Goal: Navigation & Orientation: Find specific page/section

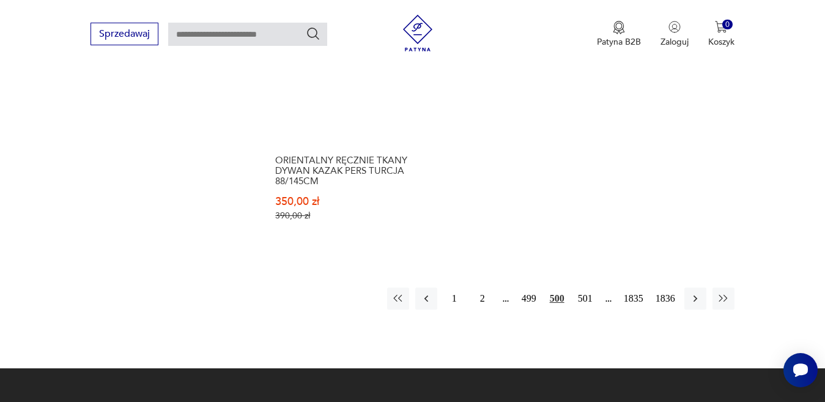
scroll to position [1724, 0]
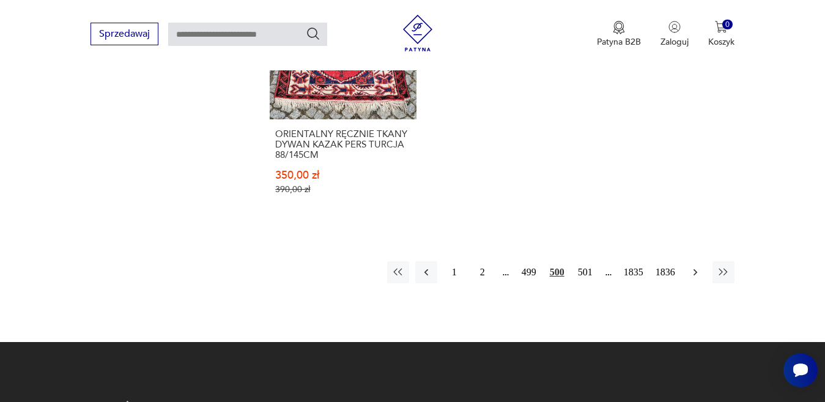
click at [695, 266] on icon "button" at bounding box center [695, 272] width 12 height 12
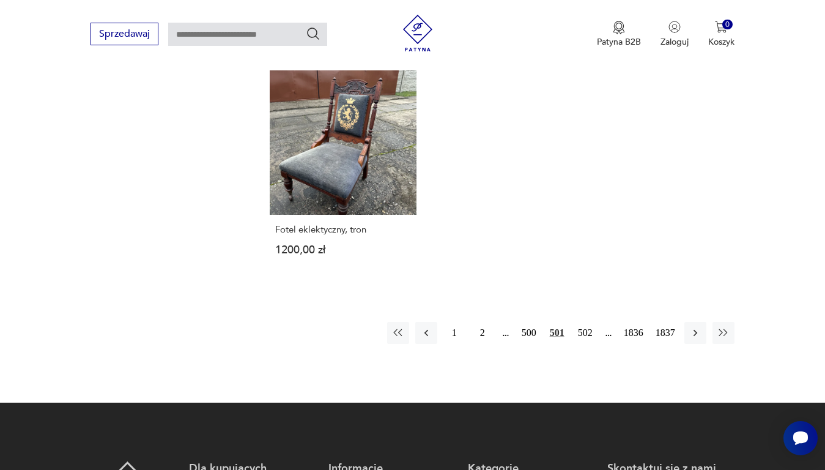
scroll to position [1662, 0]
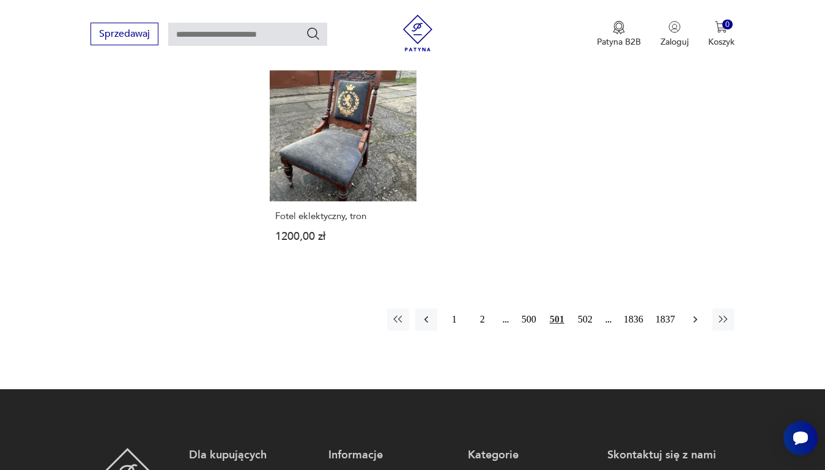
click at [696, 313] on icon "button" at bounding box center [695, 319] width 12 height 12
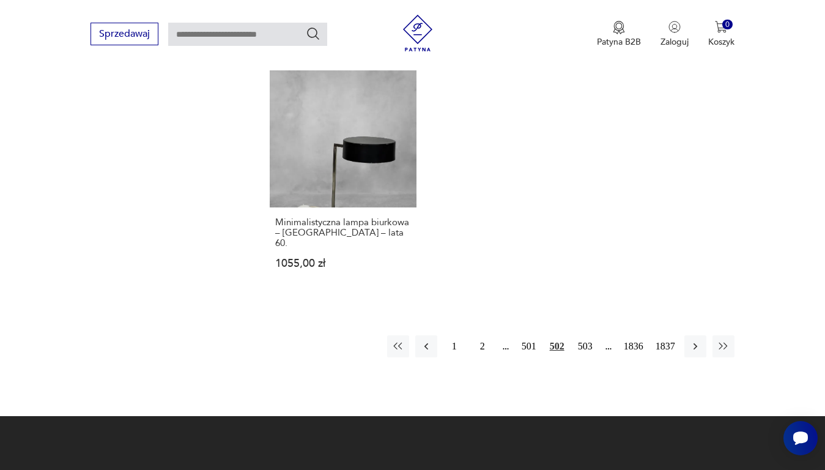
scroll to position [1626, 0]
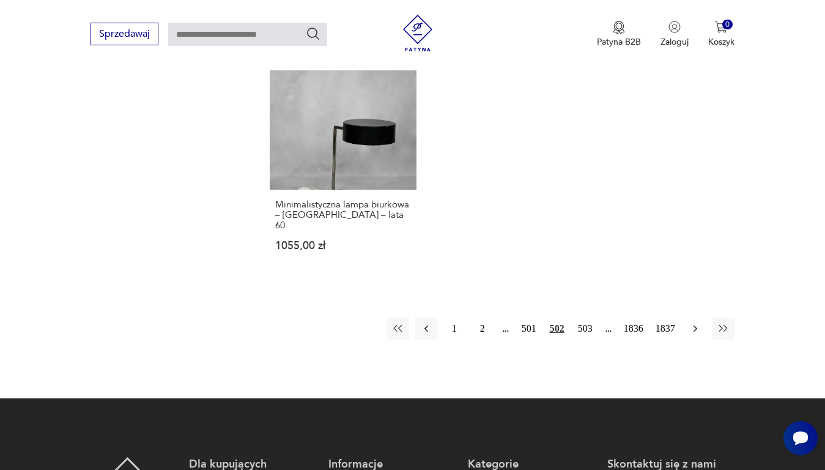
click at [695, 322] on icon "button" at bounding box center [695, 328] width 12 height 12
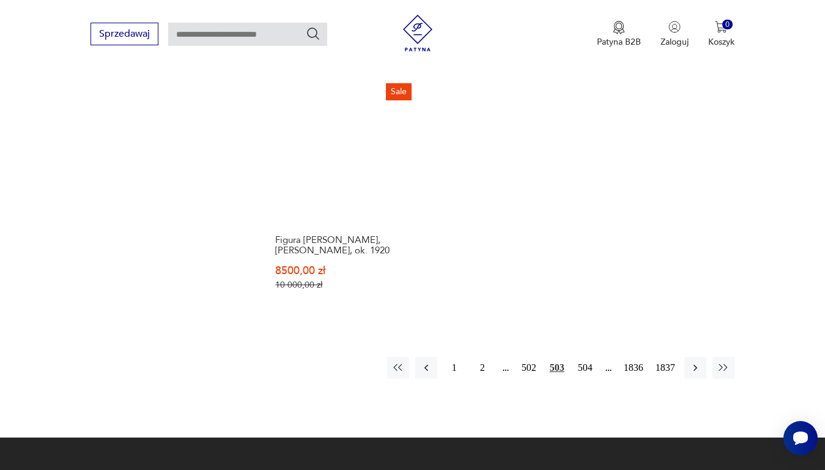
scroll to position [1626, 0]
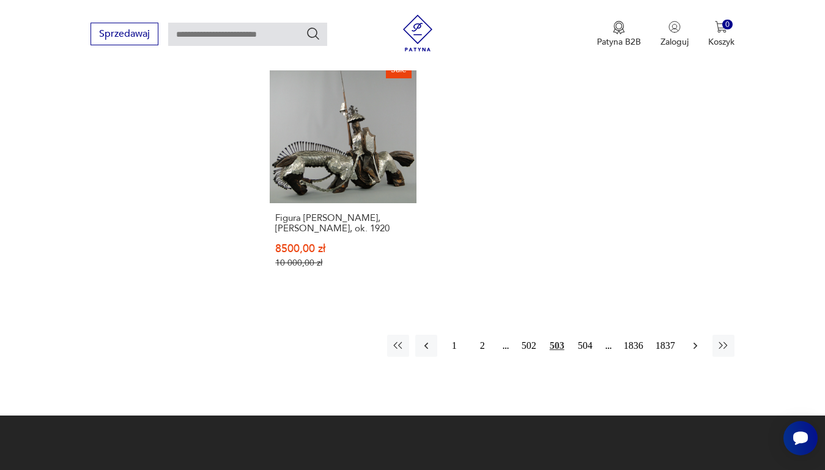
click at [693, 339] on icon "button" at bounding box center [695, 345] width 12 height 12
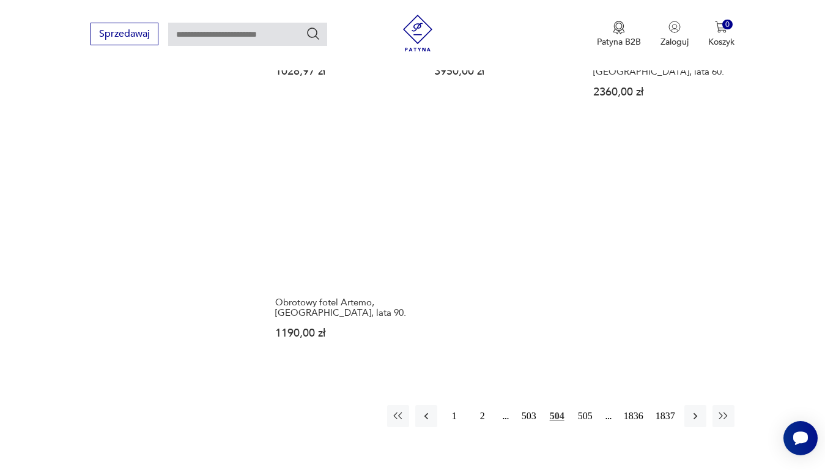
scroll to position [1626, 0]
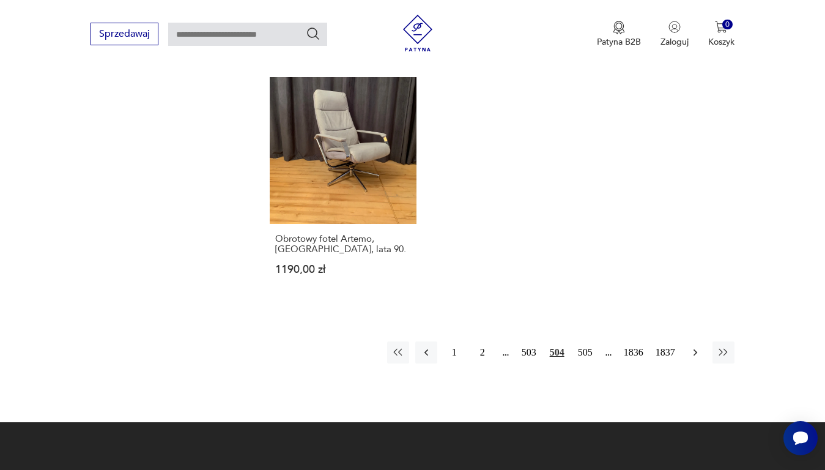
click at [696, 346] on icon "button" at bounding box center [695, 352] width 12 height 12
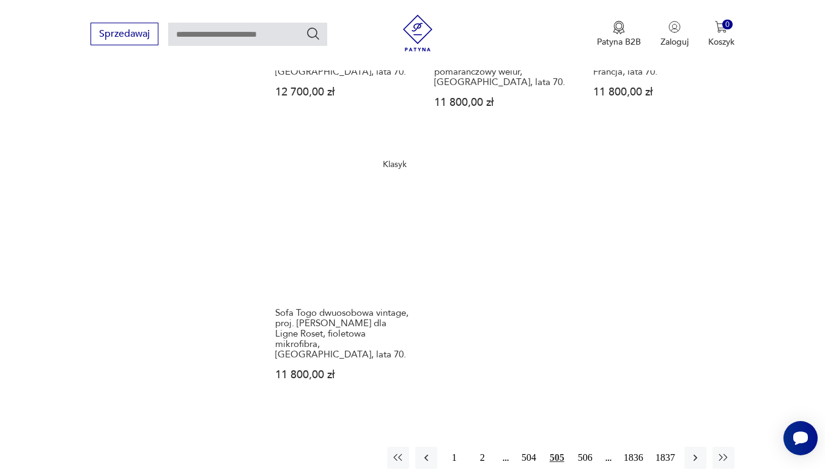
scroll to position [1626, 0]
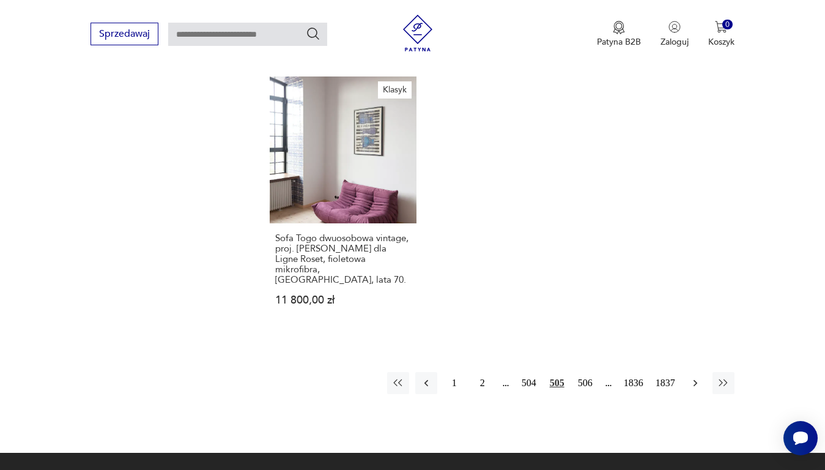
click at [697, 377] on icon "button" at bounding box center [695, 383] width 12 height 12
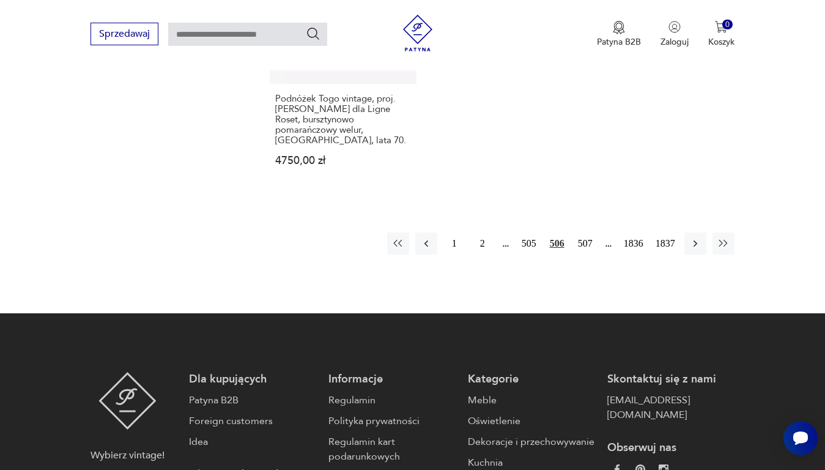
scroll to position [1809, 0]
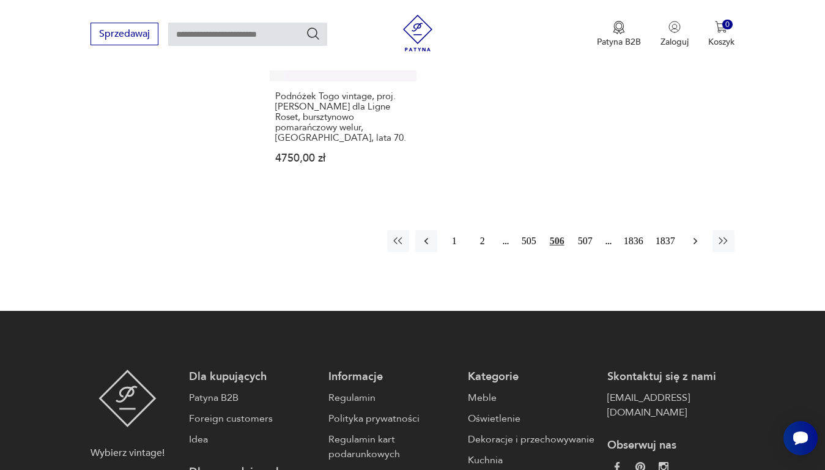
click at [691, 235] on icon "button" at bounding box center [695, 241] width 12 height 12
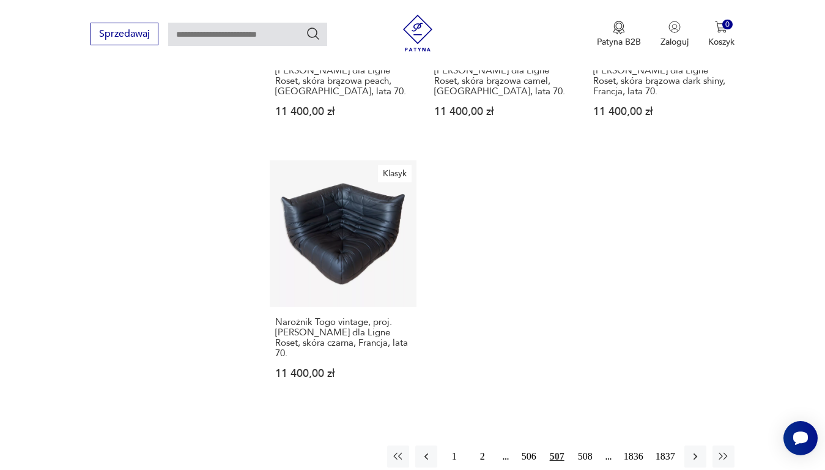
scroll to position [1565, 0]
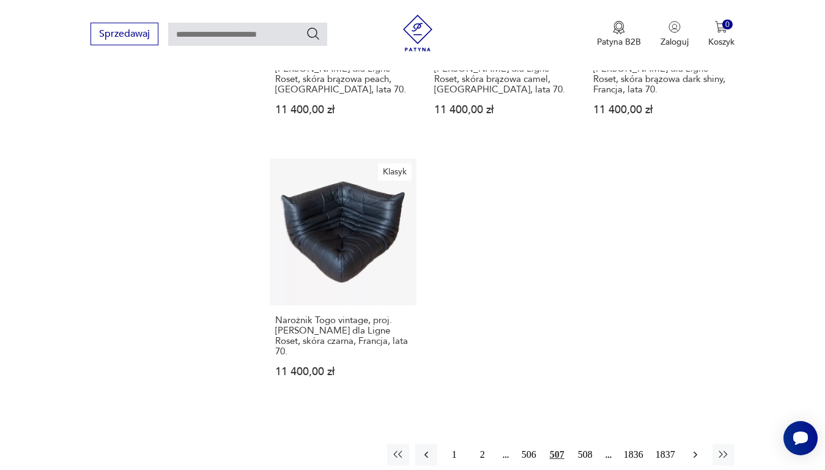
click at [696, 401] on icon "button" at bounding box center [695, 454] width 12 height 12
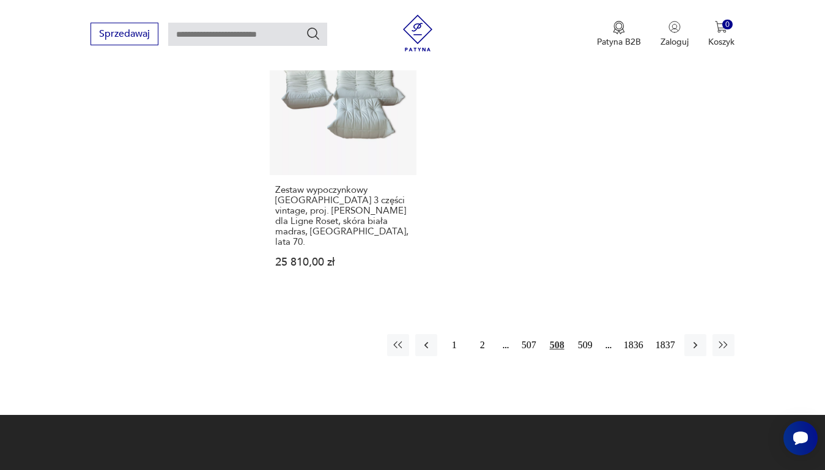
scroll to position [1748, 0]
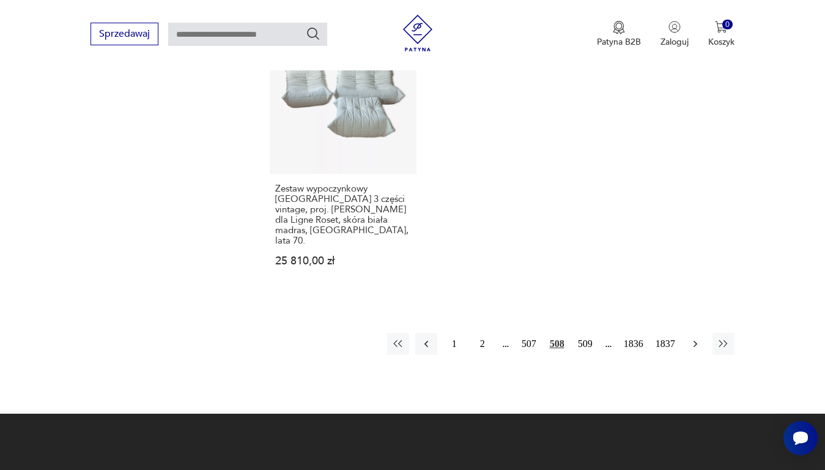
click at [695, 337] on icon "button" at bounding box center [695, 343] width 12 height 12
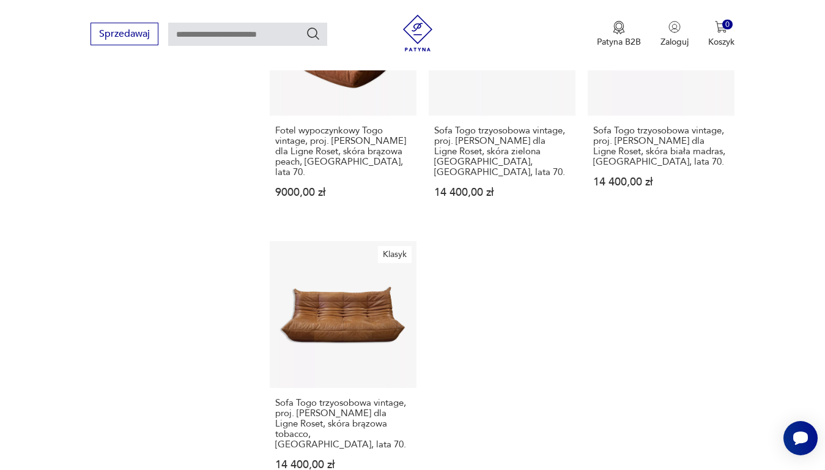
scroll to position [1565, 0]
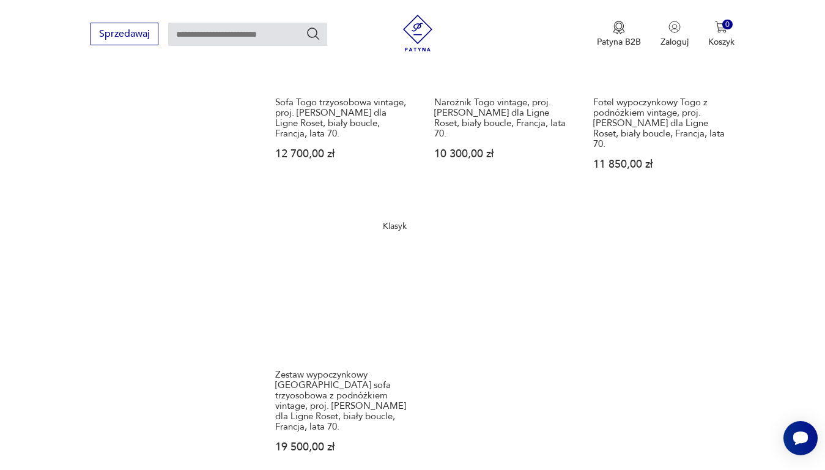
scroll to position [1565, 0]
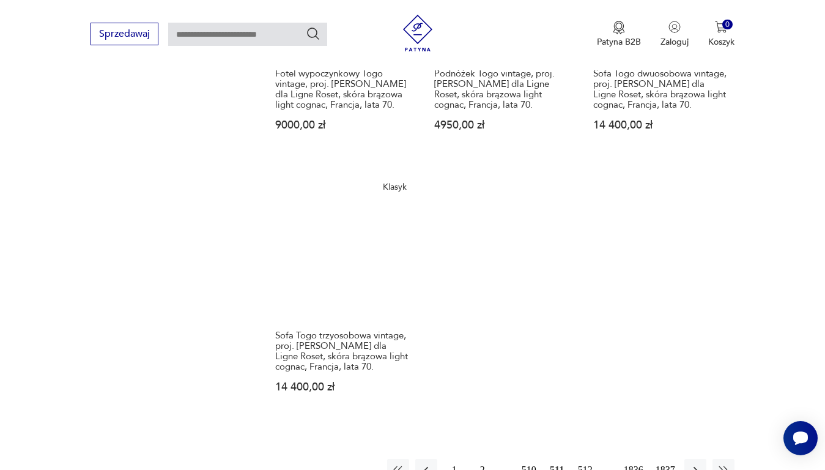
scroll to position [1565, 0]
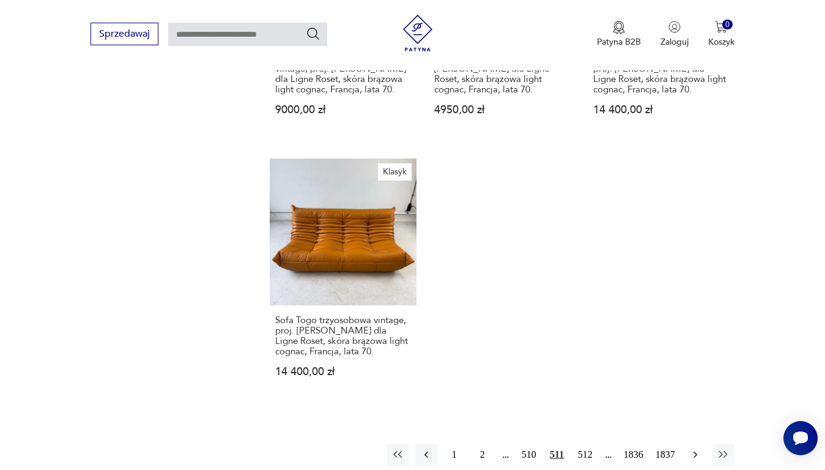
click at [694, 401] on icon "button" at bounding box center [695, 454] width 12 height 12
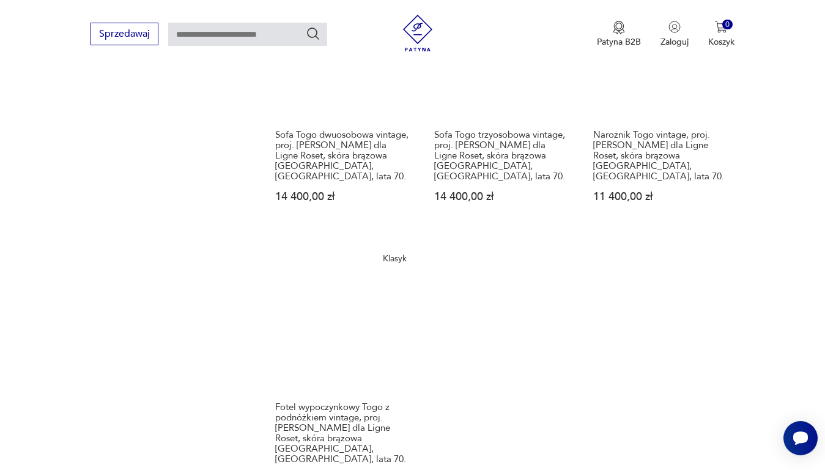
scroll to position [1626, 0]
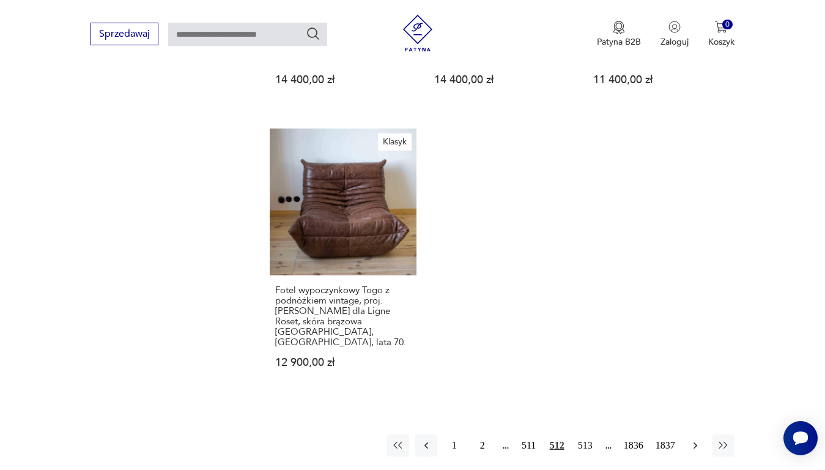
click at [694, 401] on icon "button" at bounding box center [695, 445] width 12 height 12
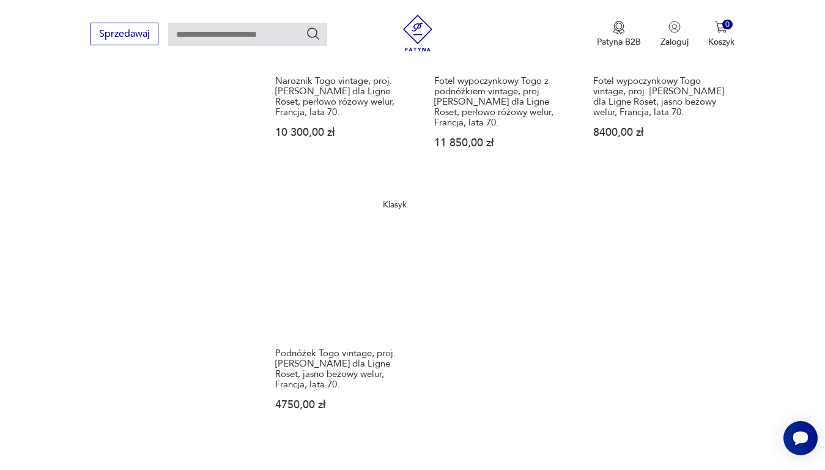
scroll to position [1565, 0]
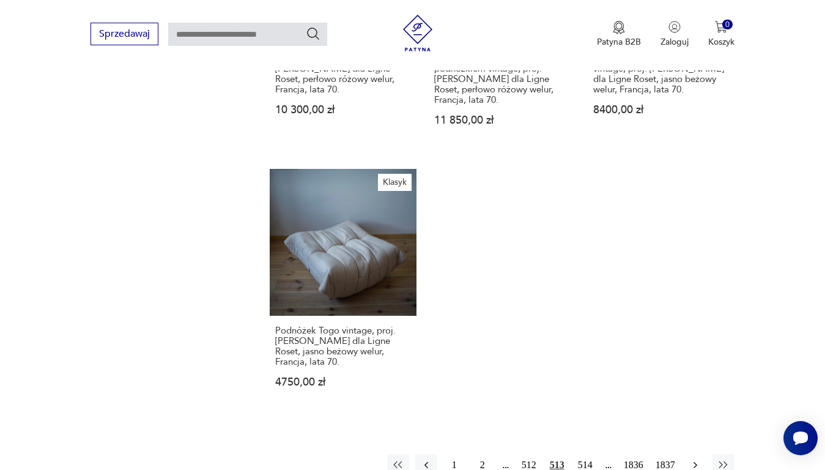
click at [693, 401] on icon "button" at bounding box center [695, 465] width 12 height 12
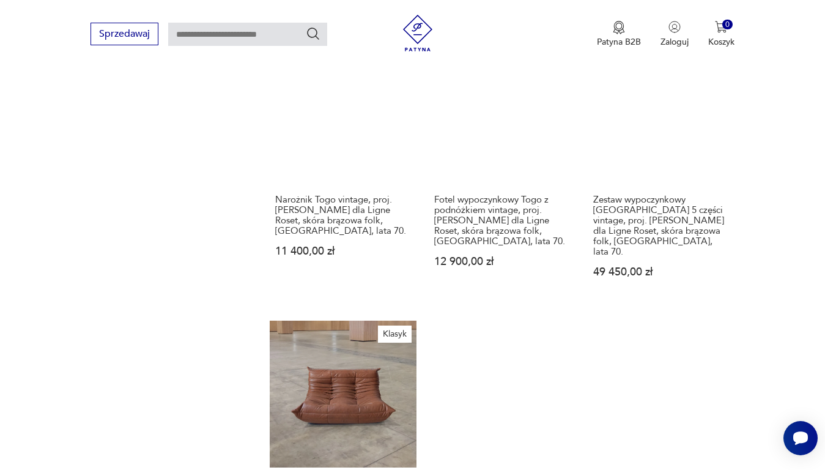
scroll to position [1565, 0]
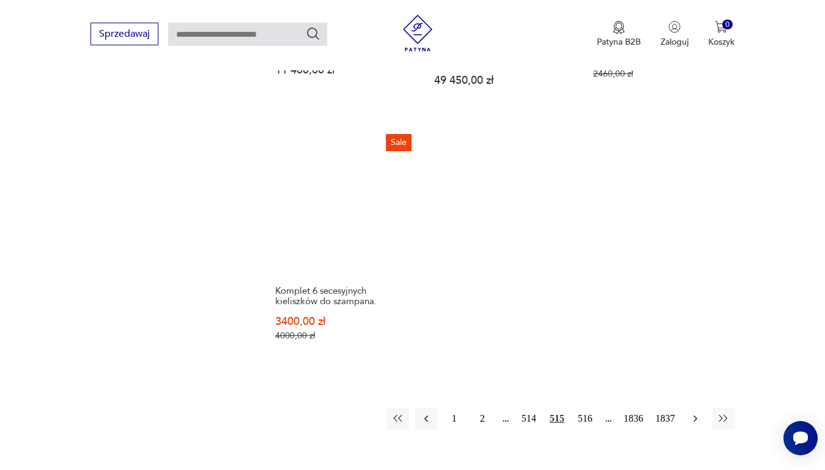
scroll to position [1626, 0]
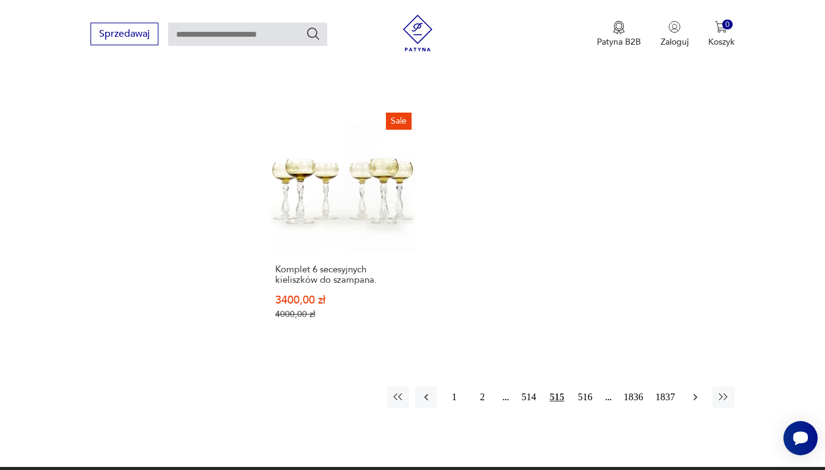
click at [695, 393] on icon "button" at bounding box center [695, 396] width 4 height 7
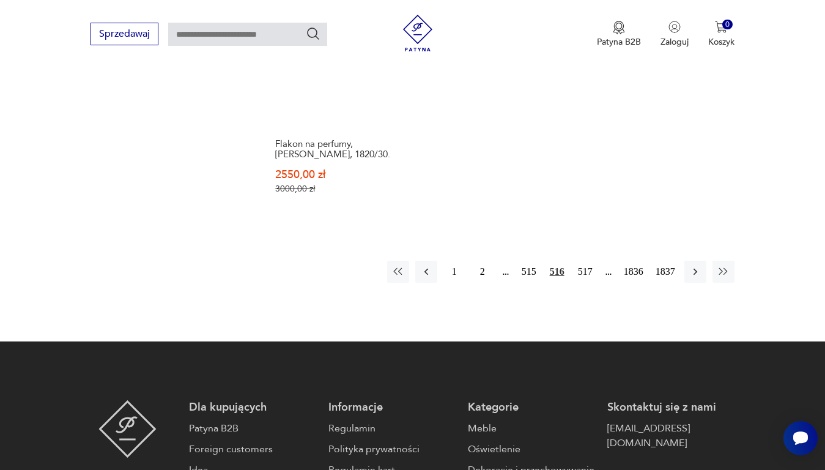
scroll to position [1687, 0]
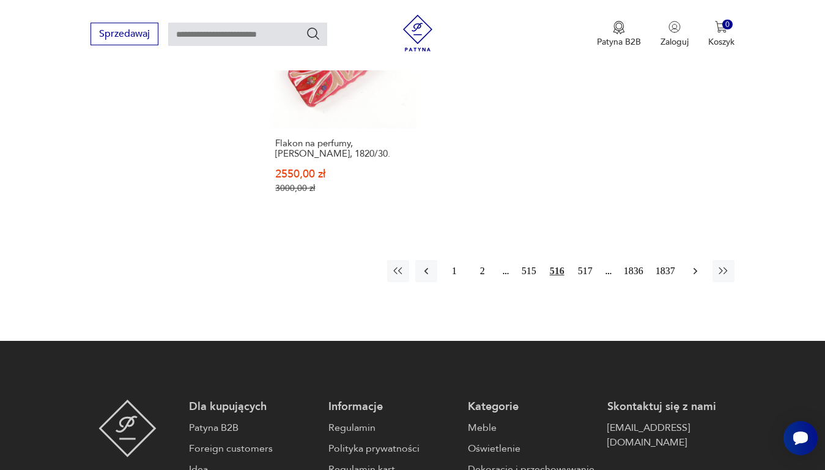
click at [695, 265] on icon "button" at bounding box center [695, 271] width 12 height 12
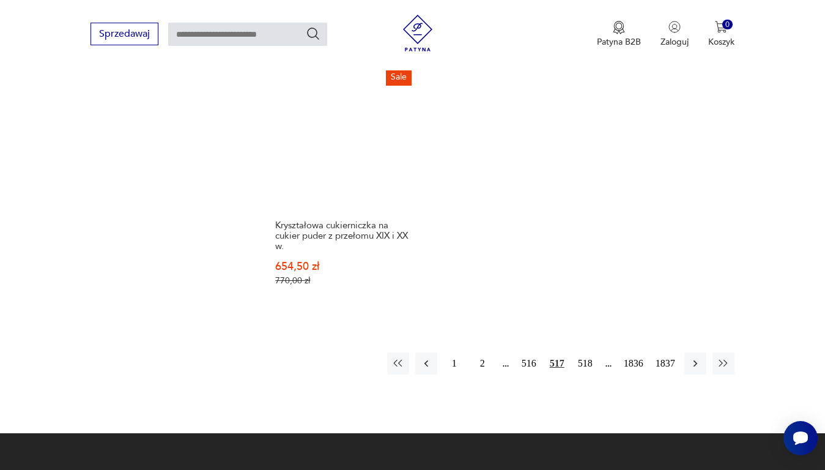
scroll to position [1626, 0]
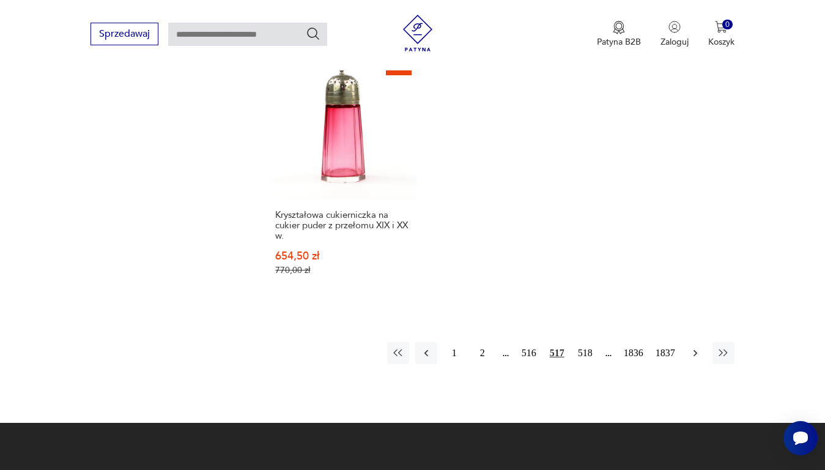
click at [692, 351] on icon "button" at bounding box center [695, 353] width 12 height 12
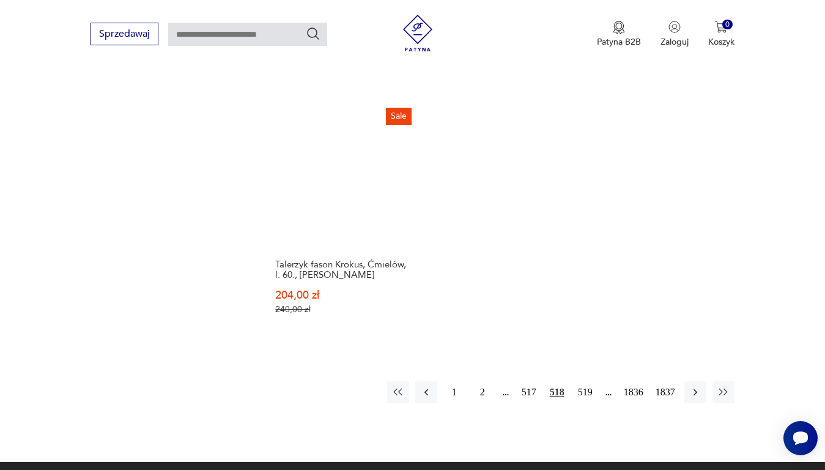
scroll to position [1626, 0]
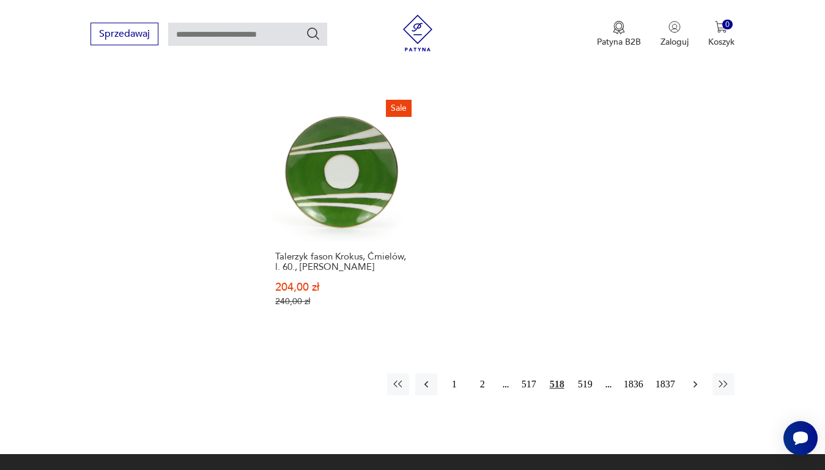
click at [697, 378] on icon "button" at bounding box center [695, 384] width 12 height 12
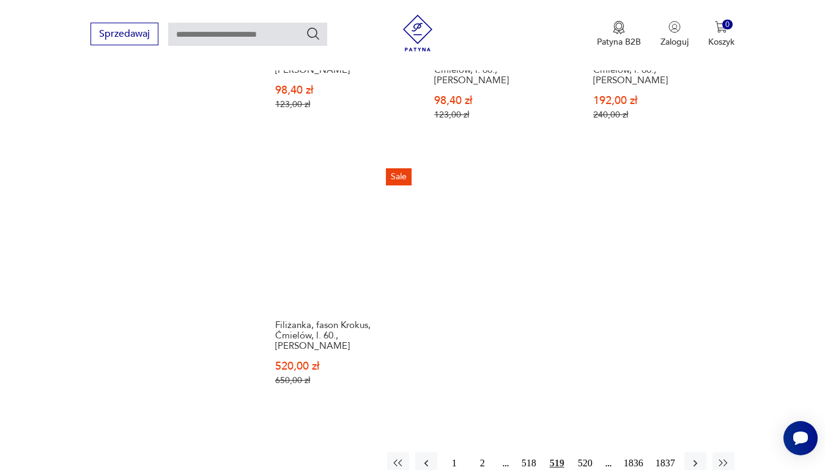
scroll to position [1565, 0]
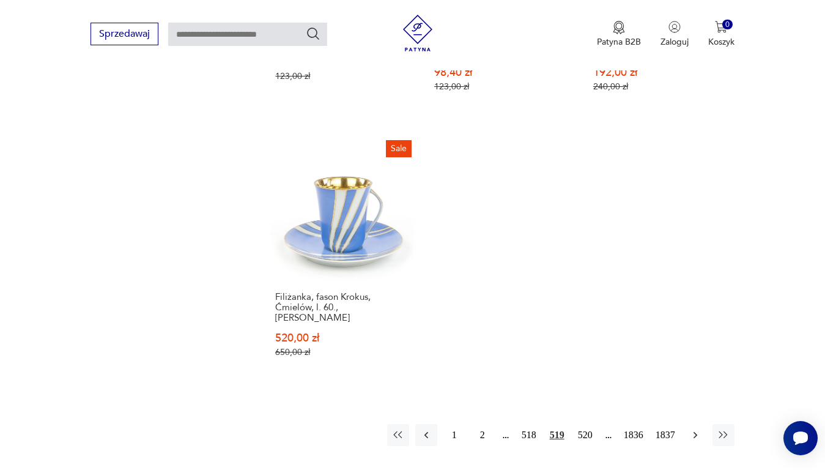
click at [693, 401] on icon "button" at bounding box center [695, 435] width 12 height 12
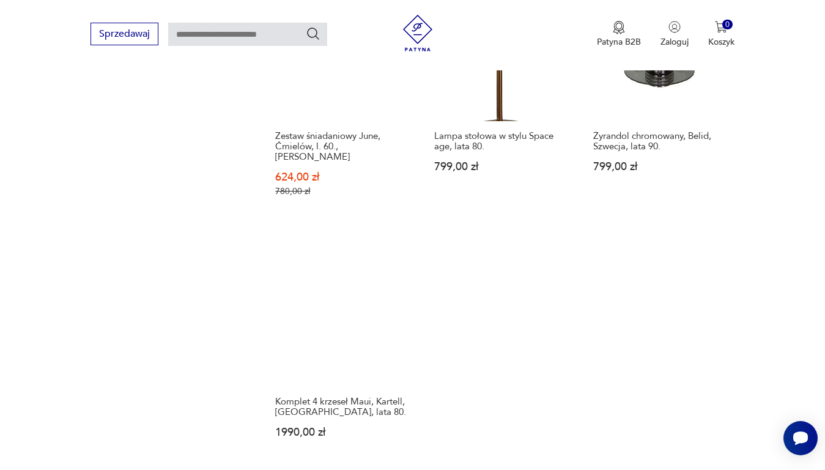
scroll to position [1503, 0]
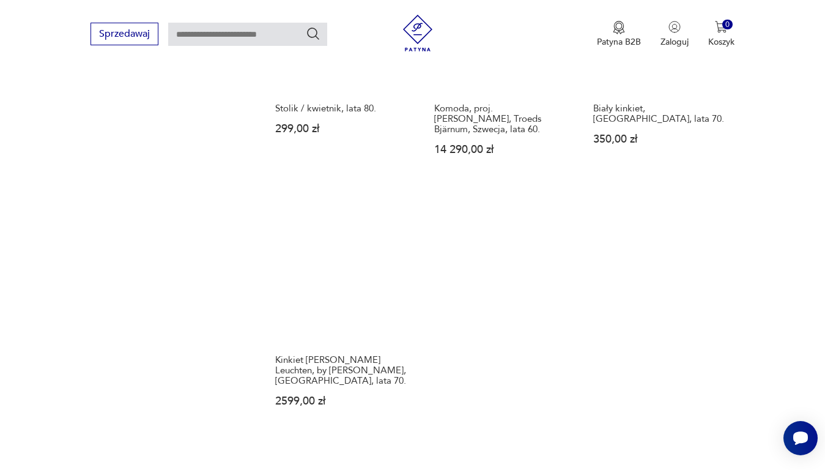
scroll to position [1565, 0]
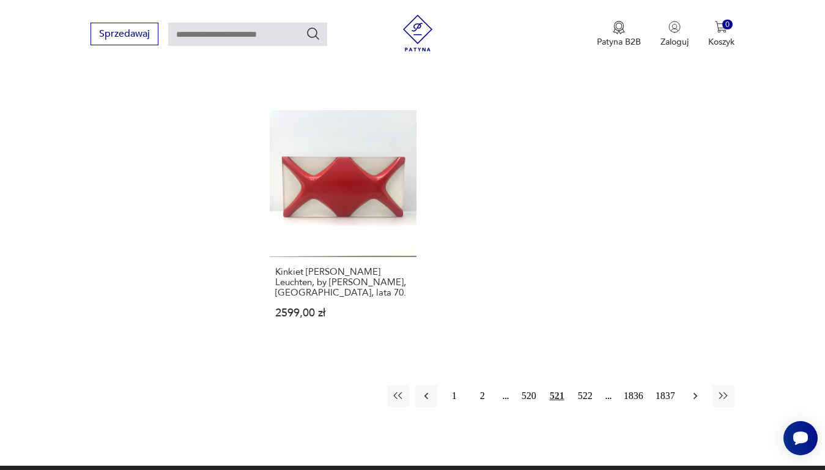
click at [693, 389] on icon "button" at bounding box center [695, 395] width 12 height 12
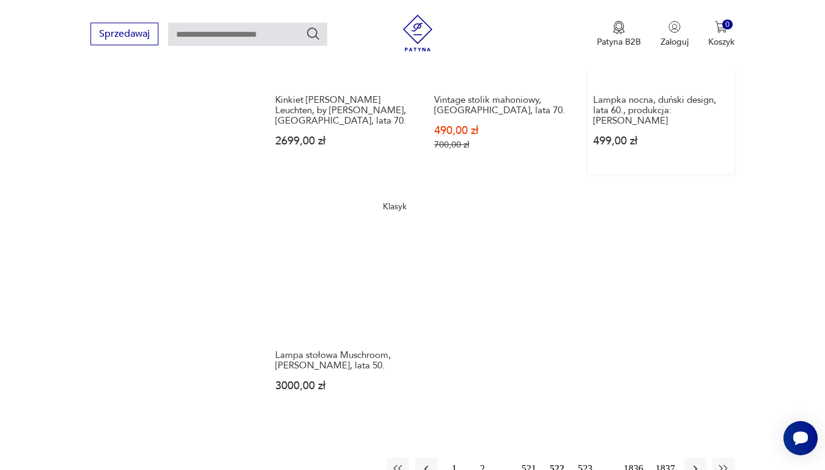
scroll to position [1503, 0]
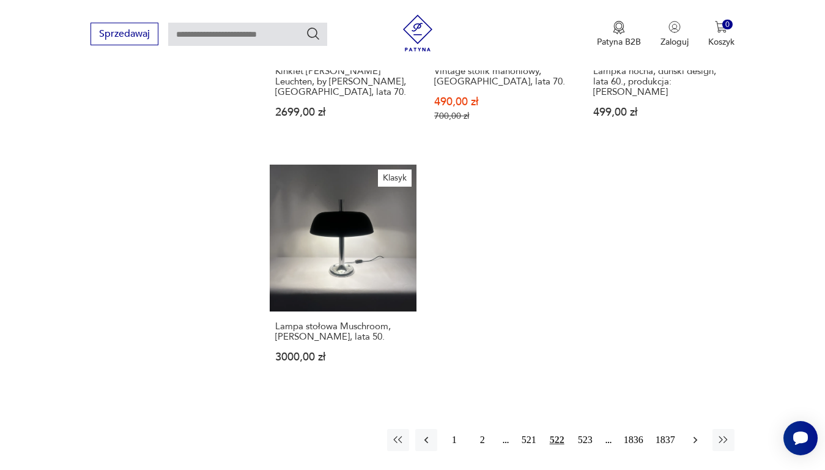
click at [694, 401] on icon "button" at bounding box center [695, 439] width 12 height 12
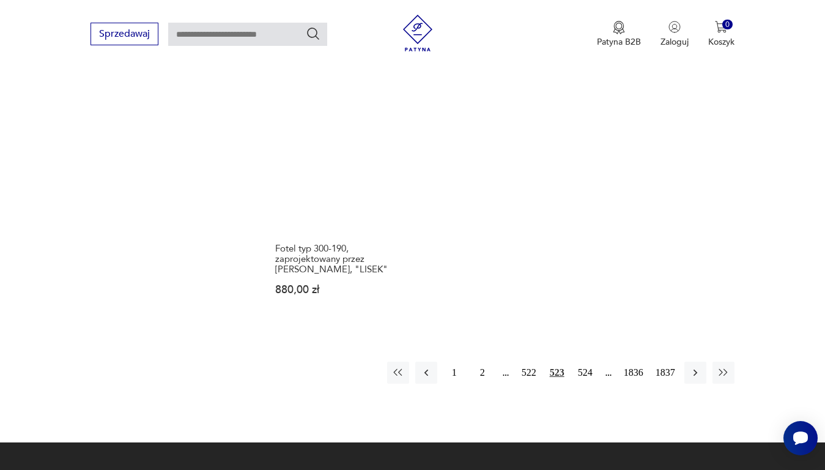
scroll to position [1565, 0]
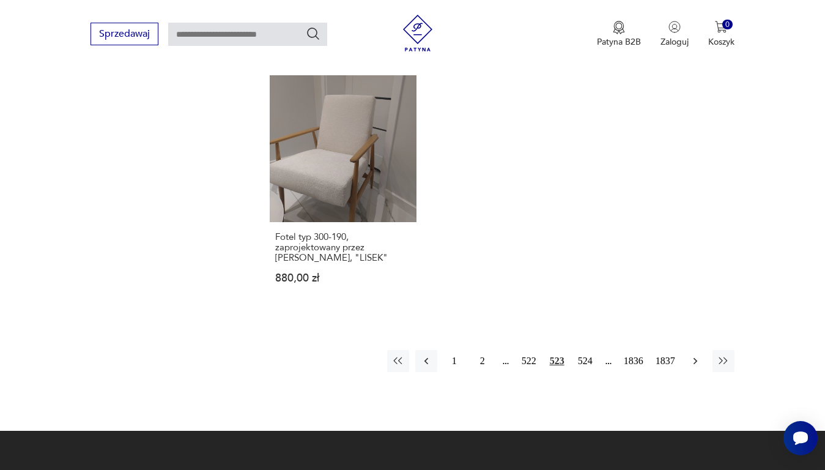
click at [690, 355] on icon "button" at bounding box center [695, 361] width 12 height 12
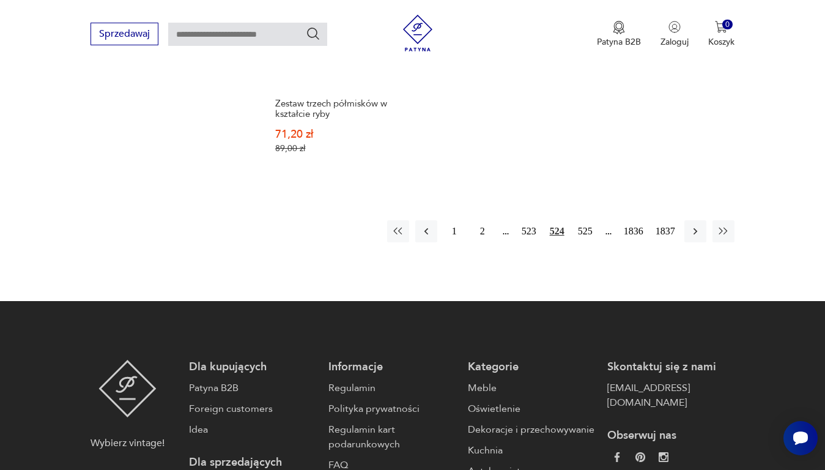
scroll to position [1687, 0]
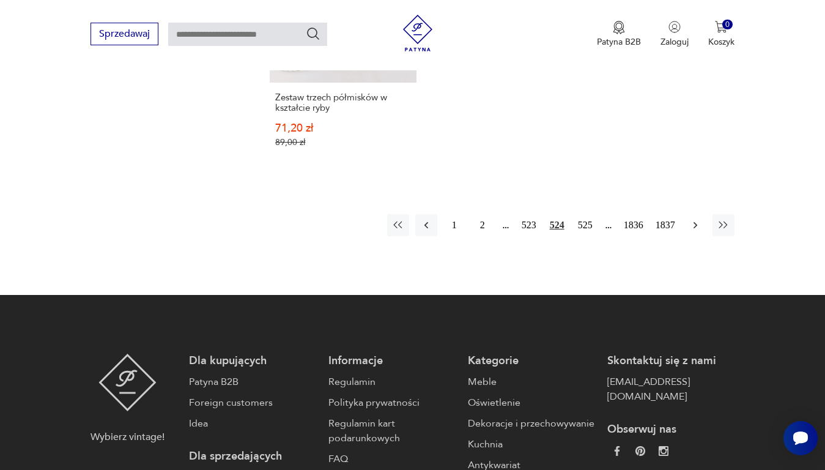
click at [695, 222] on icon "button" at bounding box center [695, 224] width 4 height 7
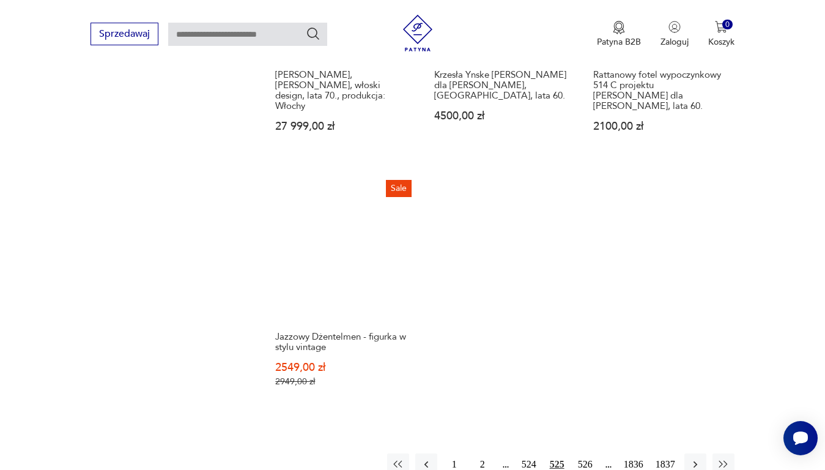
scroll to position [1687, 0]
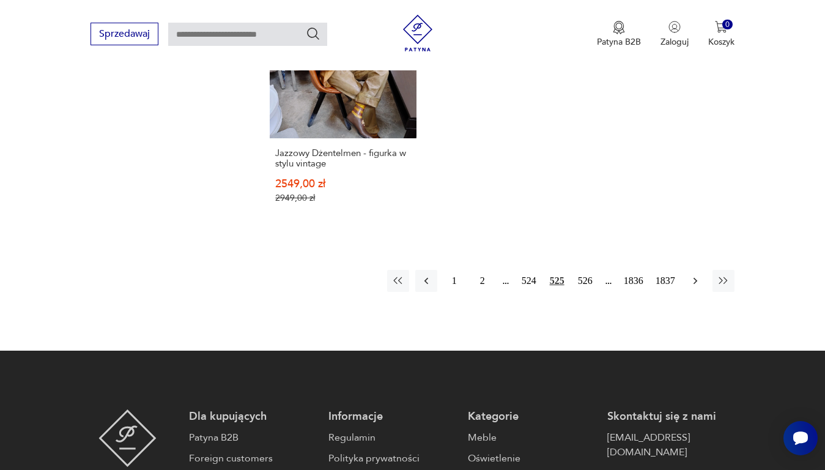
click at [695, 277] on icon "button" at bounding box center [695, 280] width 4 height 7
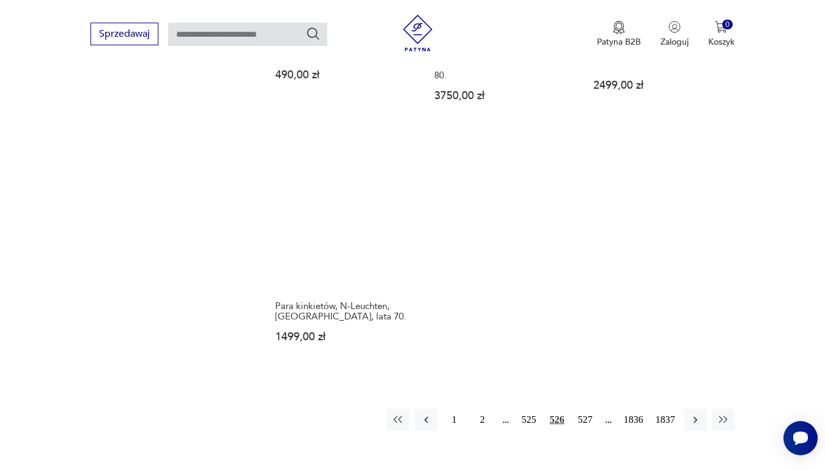
scroll to position [1565, 0]
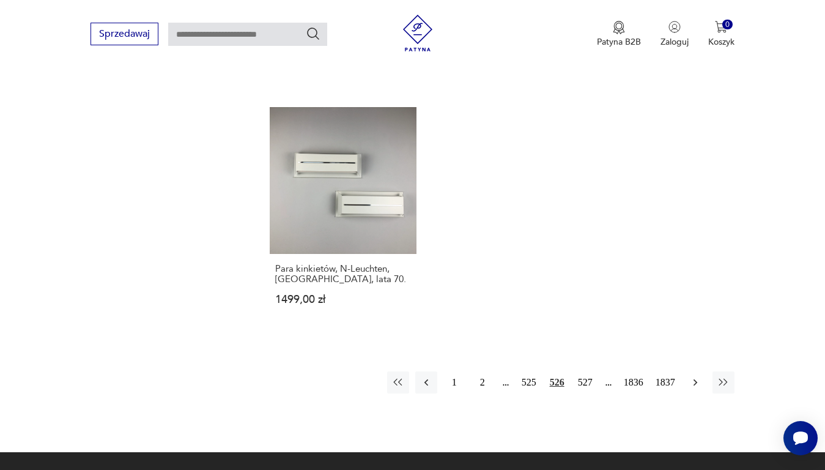
click at [696, 378] on icon "button" at bounding box center [695, 381] width 4 height 7
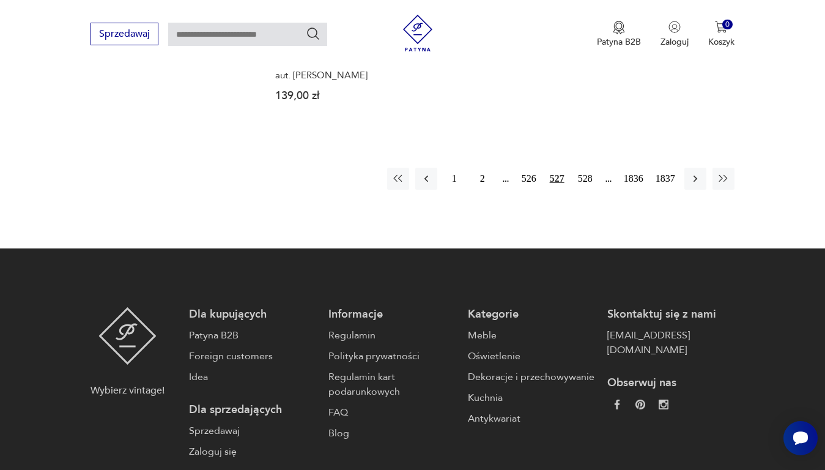
scroll to position [1748, 0]
click at [701, 172] on icon "button" at bounding box center [695, 178] width 12 height 12
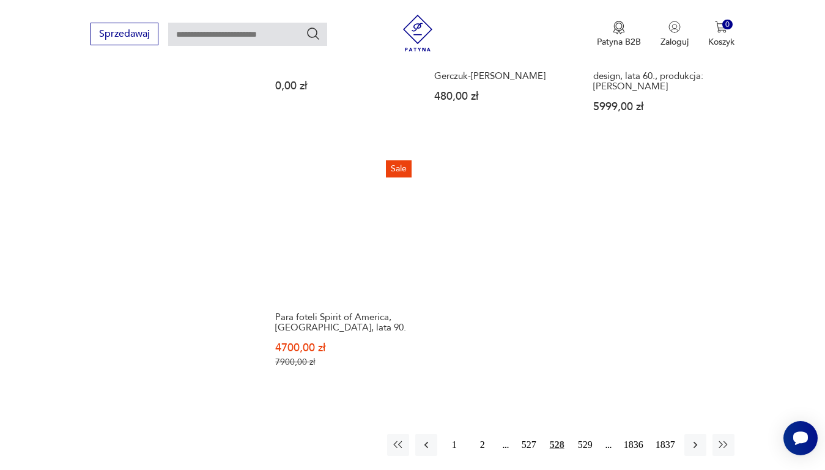
scroll to position [1503, 0]
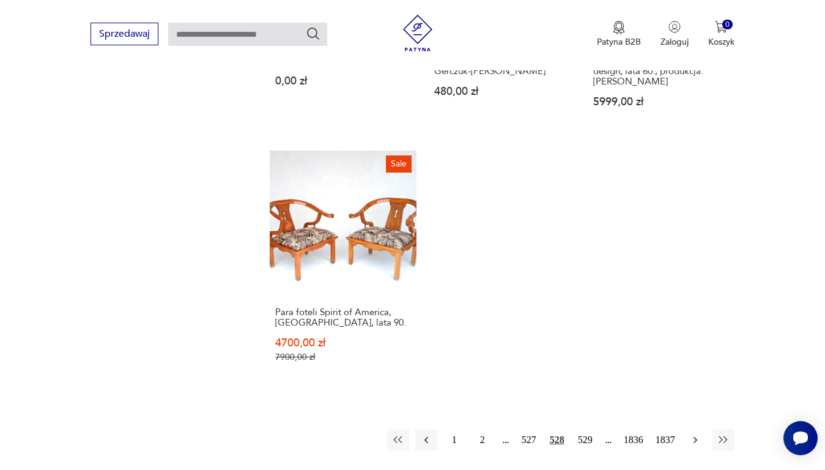
click at [695, 401] on icon "button" at bounding box center [695, 439] width 4 height 7
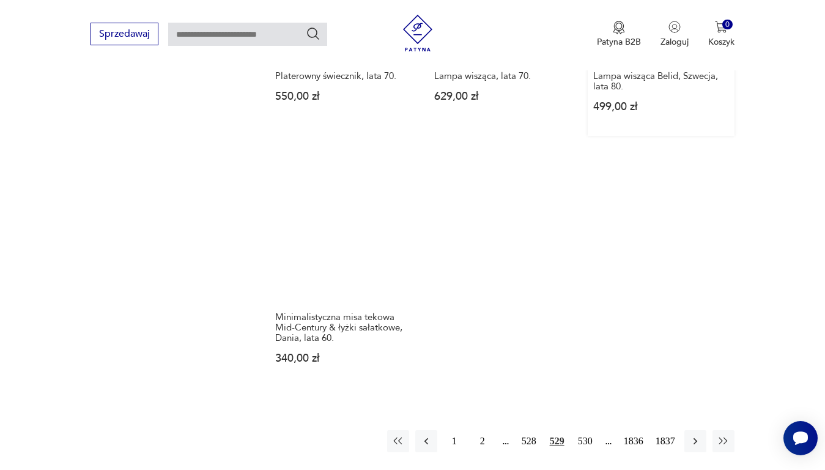
scroll to position [1503, 0]
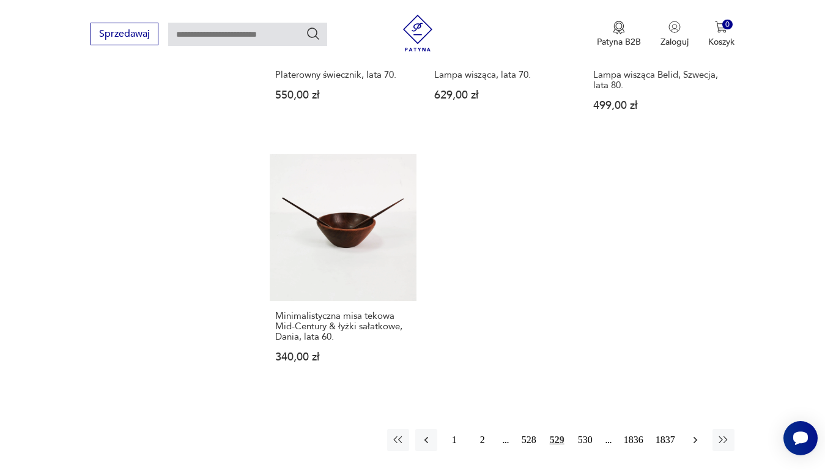
click at [693, 401] on icon "button" at bounding box center [695, 439] width 4 height 7
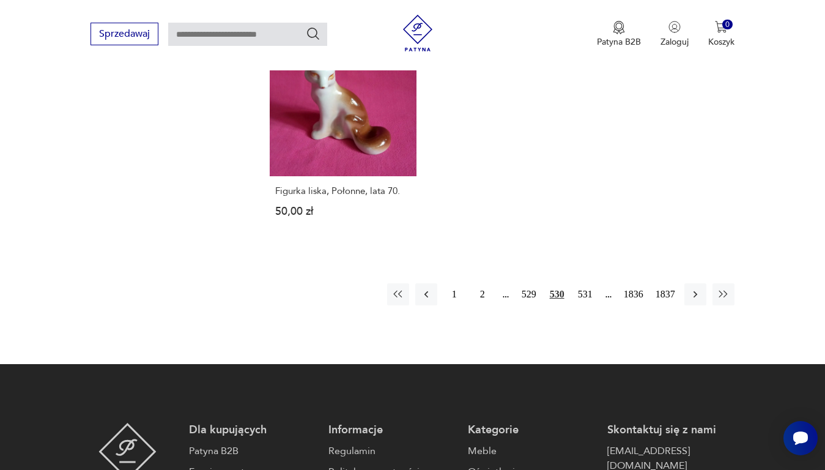
scroll to position [1626, 0]
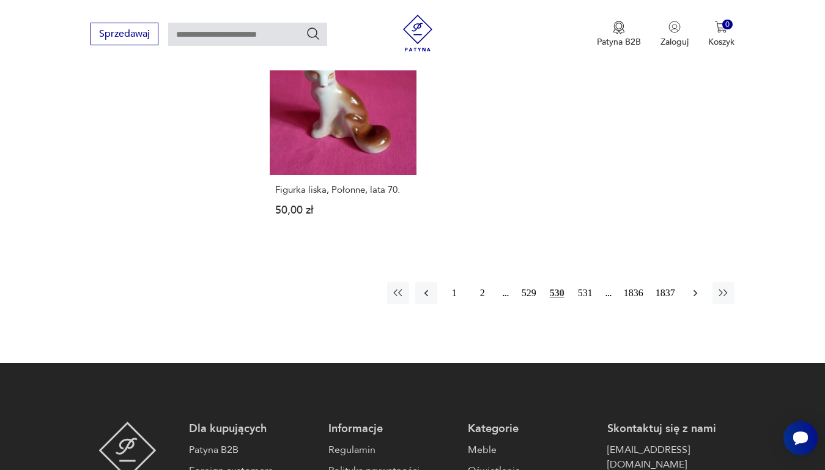
click at [694, 289] on icon "button" at bounding box center [695, 292] width 4 height 7
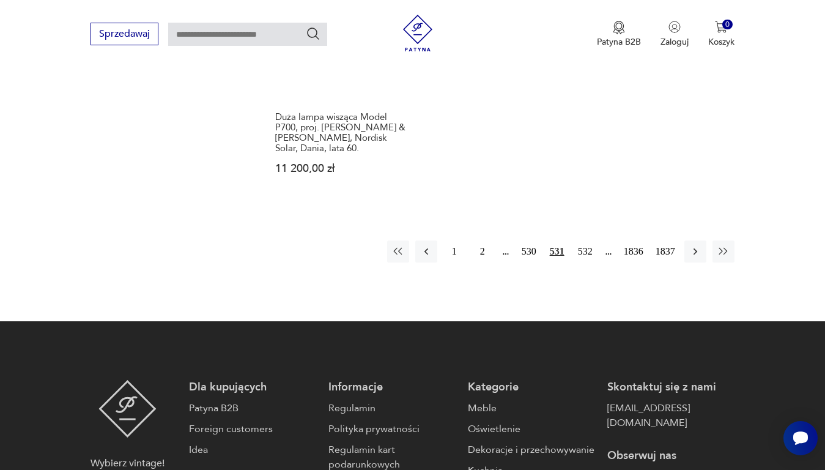
scroll to position [1748, 0]
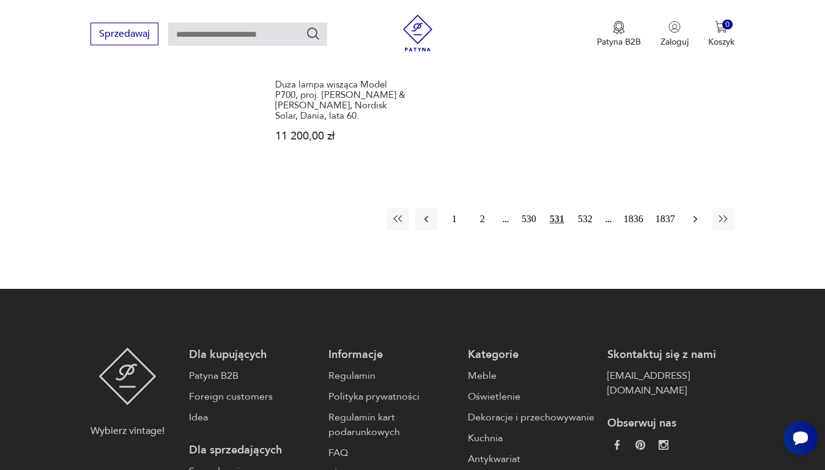
click at [696, 213] on icon "button" at bounding box center [695, 219] width 12 height 12
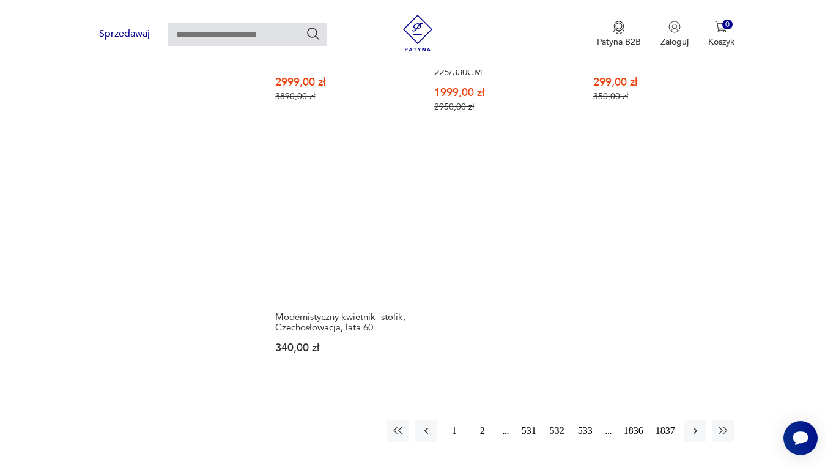
scroll to position [1565, 0]
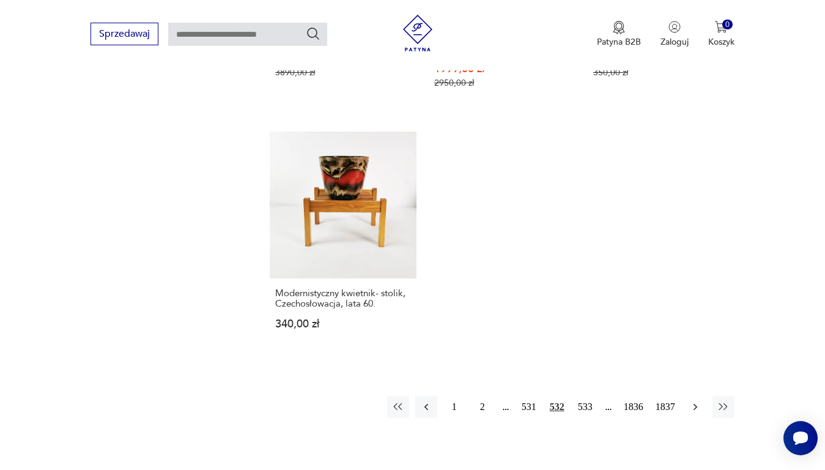
click at [695, 400] on icon "button" at bounding box center [695, 406] width 12 height 12
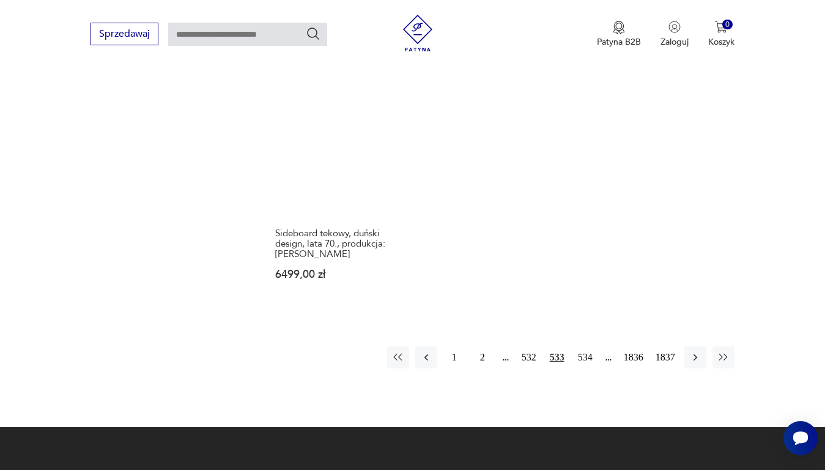
scroll to position [1687, 0]
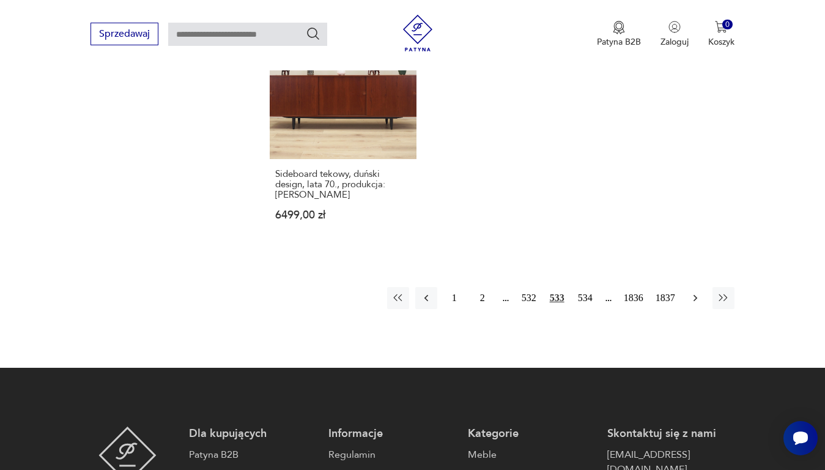
click at [695, 292] on icon "button" at bounding box center [695, 298] width 12 height 12
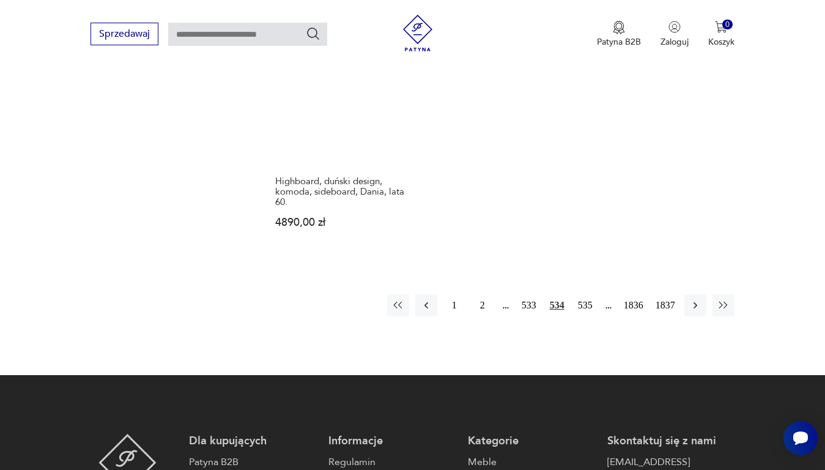
scroll to position [1626, 0]
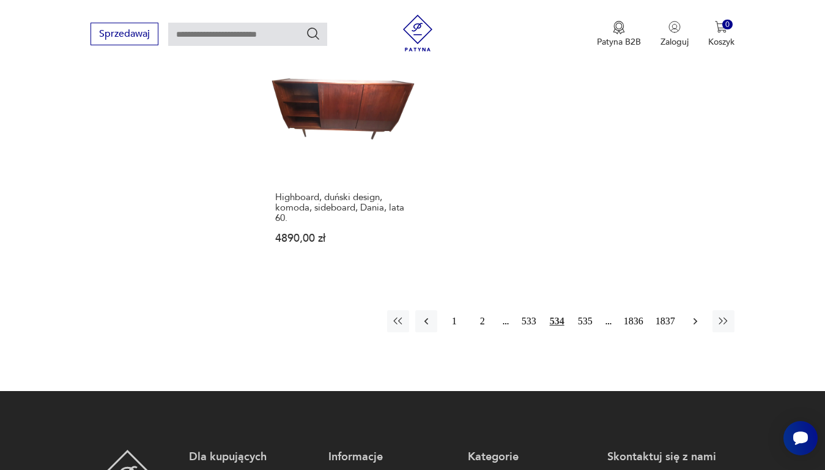
click at [695, 317] on icon "button" at bounding box center [695, 320] width 4 height 7
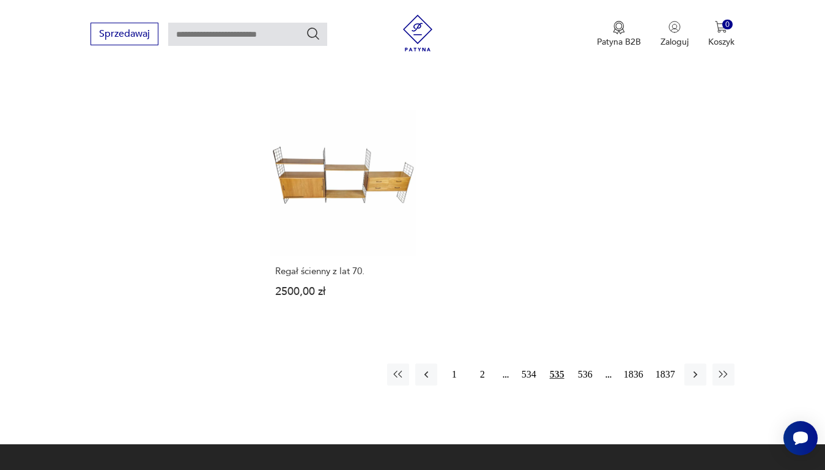
scroll to position [1565, 0]
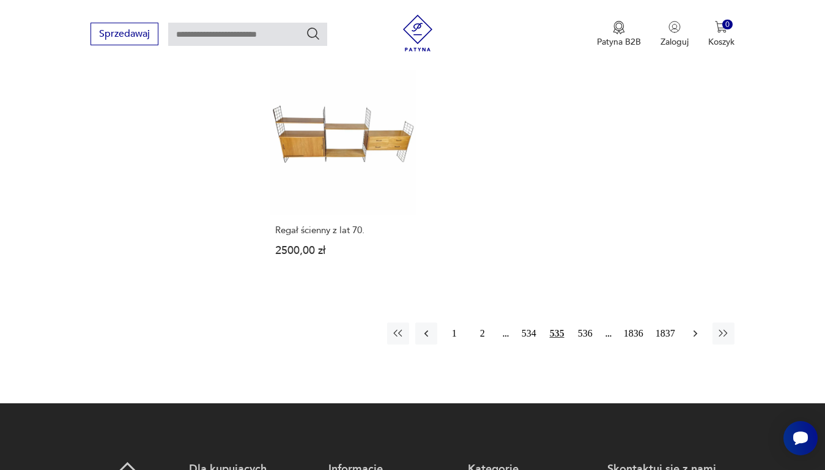
click at [693, 327] on icon "button" at bounding box center [695, 333] width 12 height 12
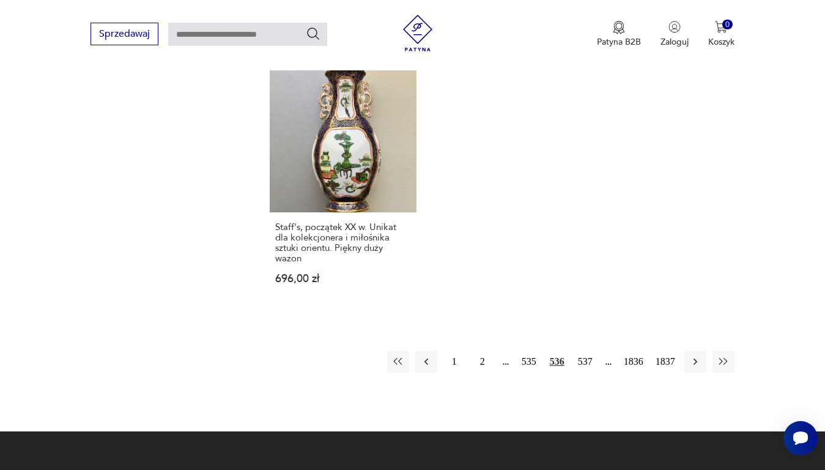
scroll to position [1626, 0]
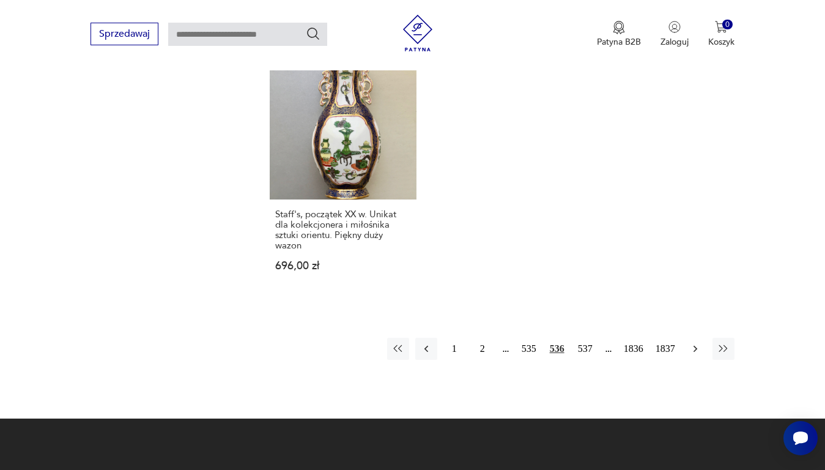
click at [696, 345] on icon "button" at bounding box center [695, 348] width 4 height 7
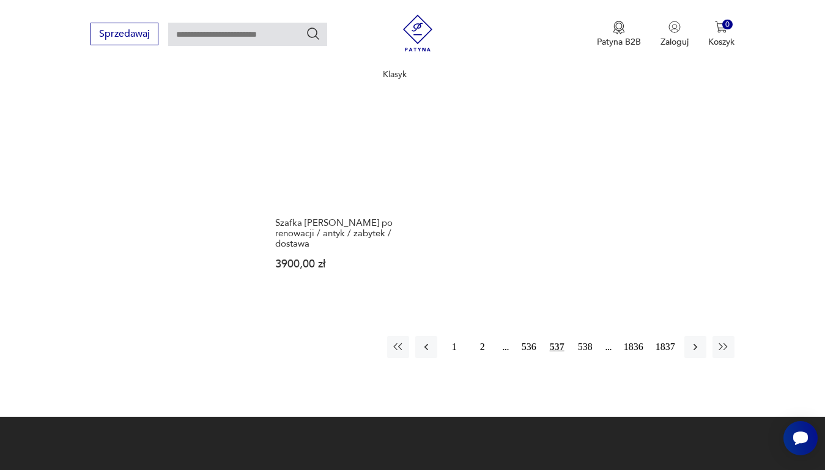
scroll to position [1687, 0]
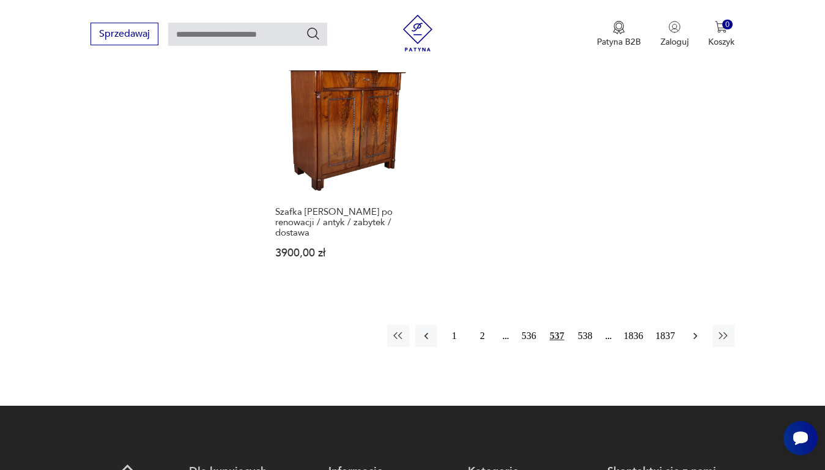
click at [691, 330] on icon "button" at bounding box center [695, 336] width 12 height 12
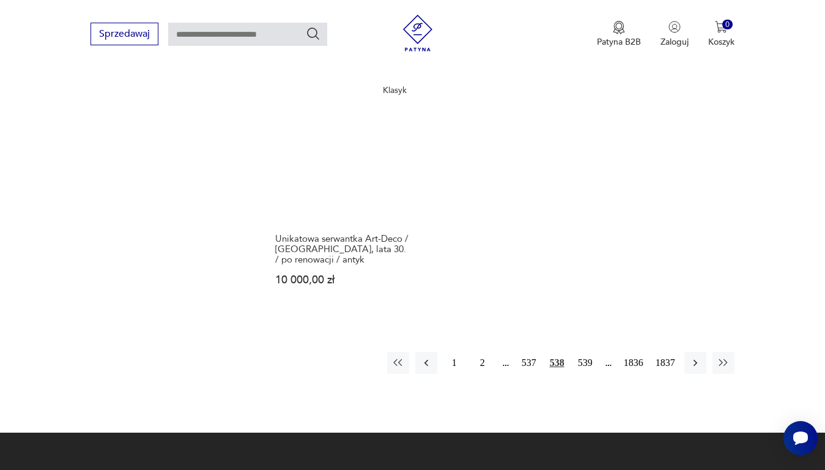
scroll to position [1626, 0]
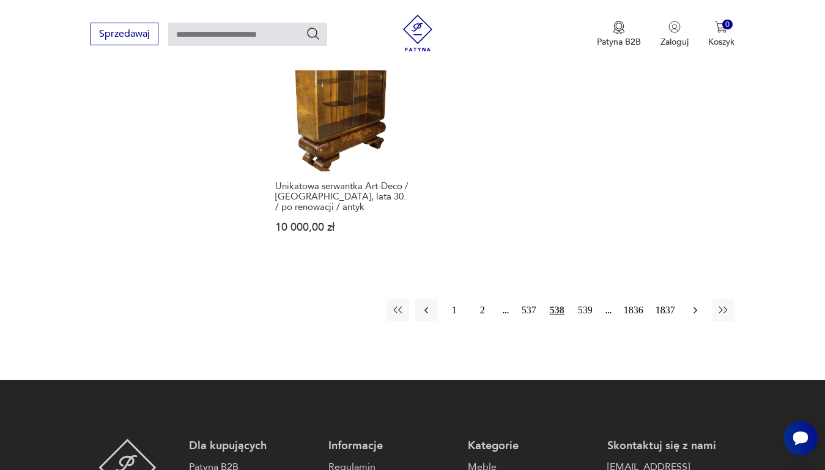
click at [694, 304] on icon "button" at bounding box center [695, 310] width 12 height 12
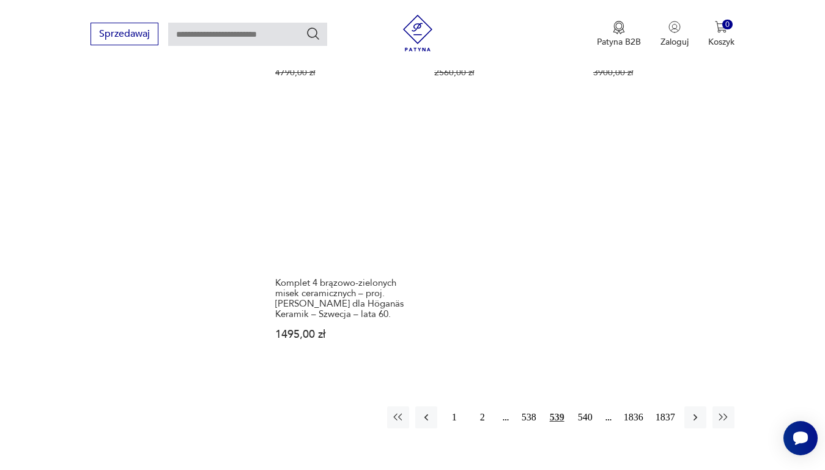
scroll to position [1626, 0]
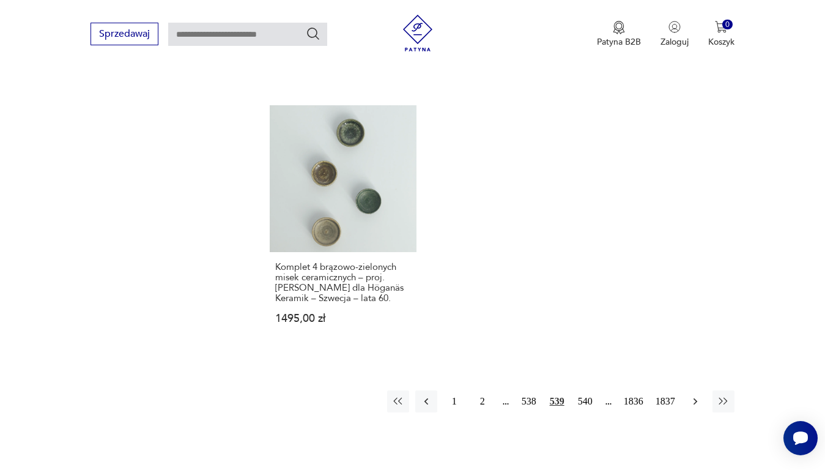
click at [697, 395] on icon "button" at bounding box center [695, 401] width 12 height 12
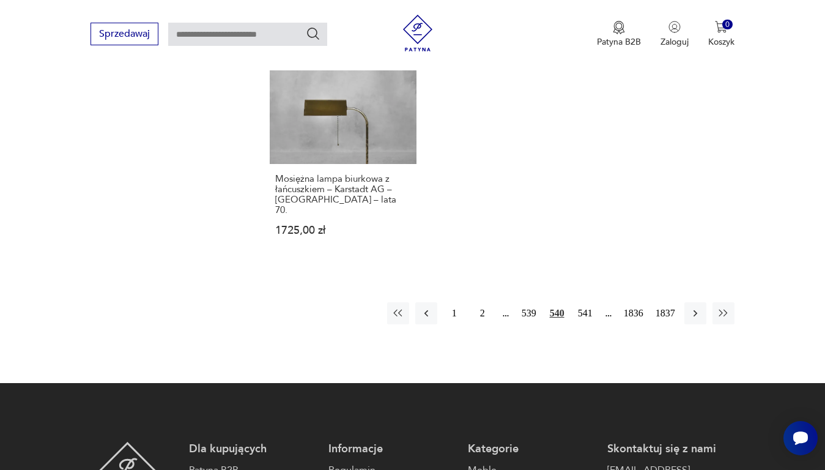
scroll to position [1687, 0]
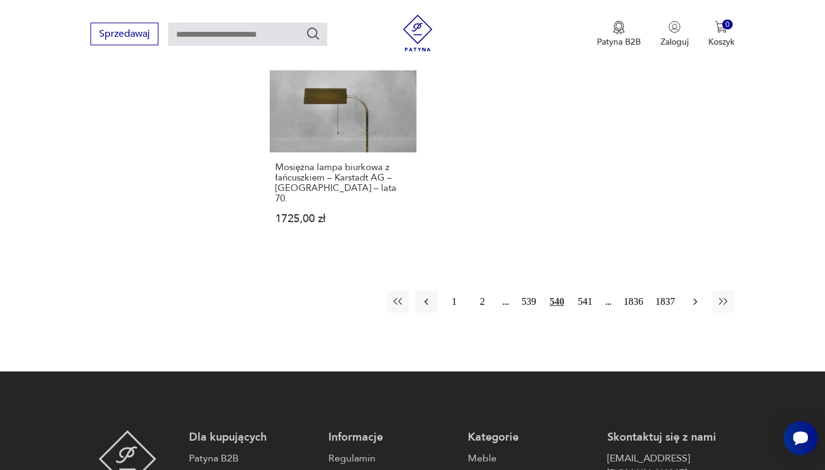
click at [691, 295] on icon "button" at bounding box center [695, 301] width 12 height 12
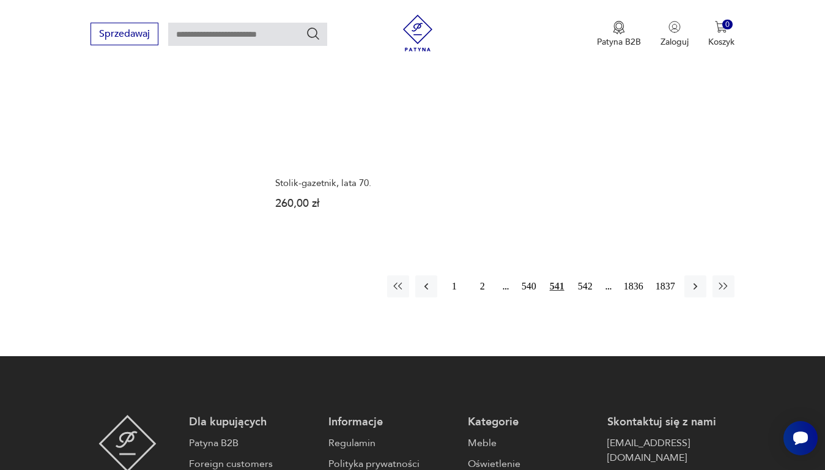
scroll to position [1687, 0]
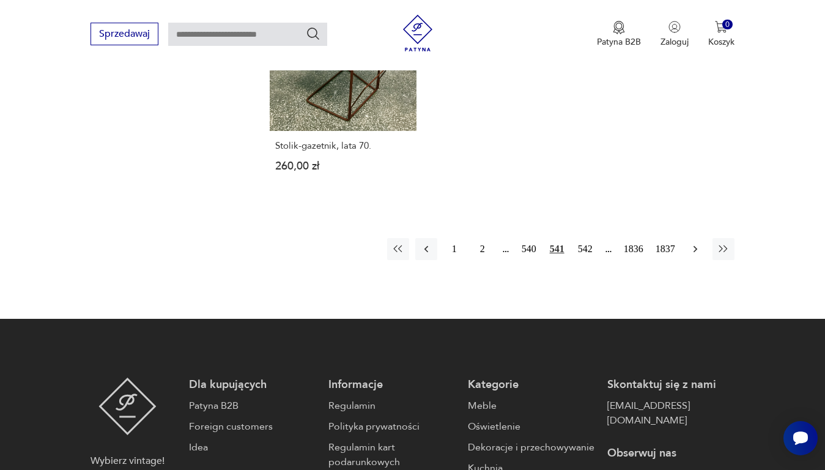
click at [694, 243] on icon "button" at bounding box center [695, 249] width 12 height 12
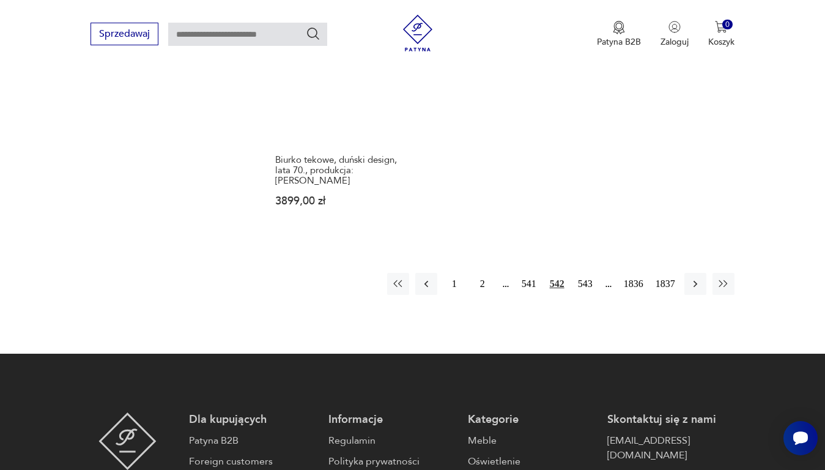
scroll to position [1687, 0]
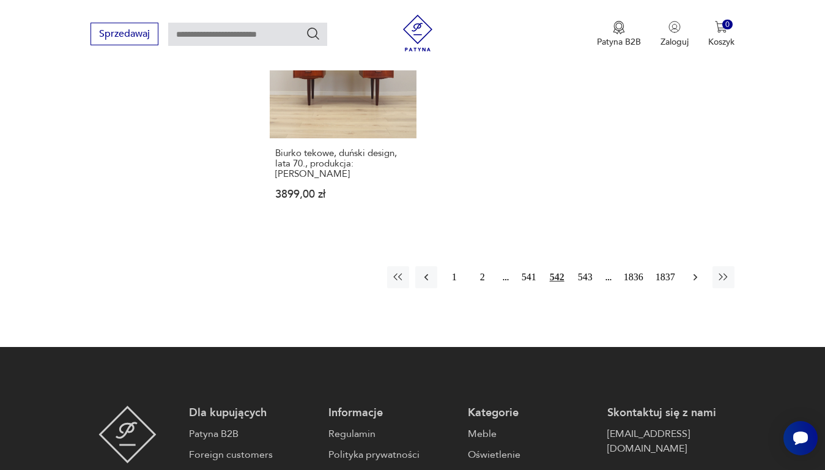
click at [695, 271] on icon "button" at bounding box center [695, 277] width 12 height 12
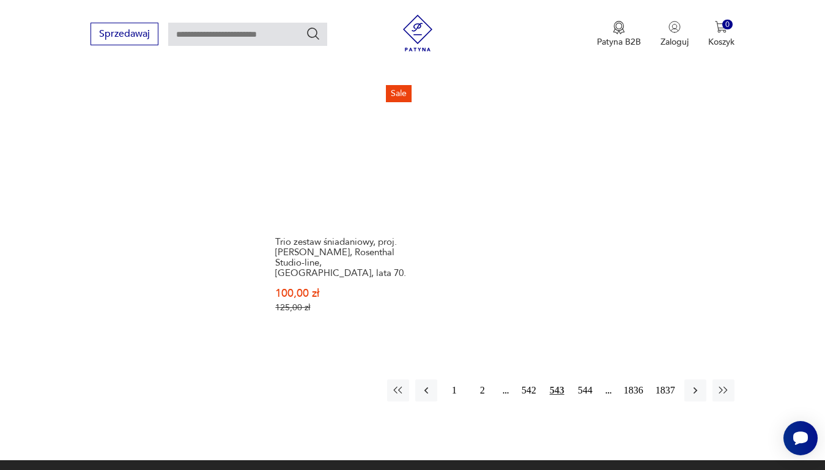
scroll to position [1626, 0]
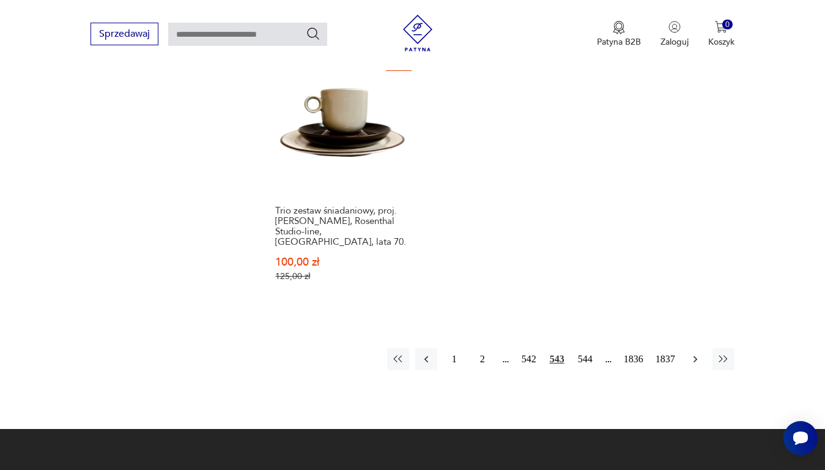
click at [694, 353] on icon "button" at bounding box center [695, 359] width 12 height 12
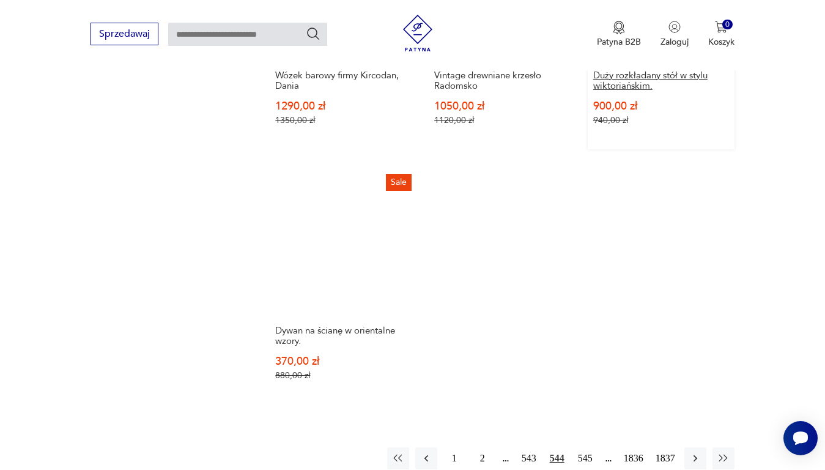
scroll to position [1626, 0]
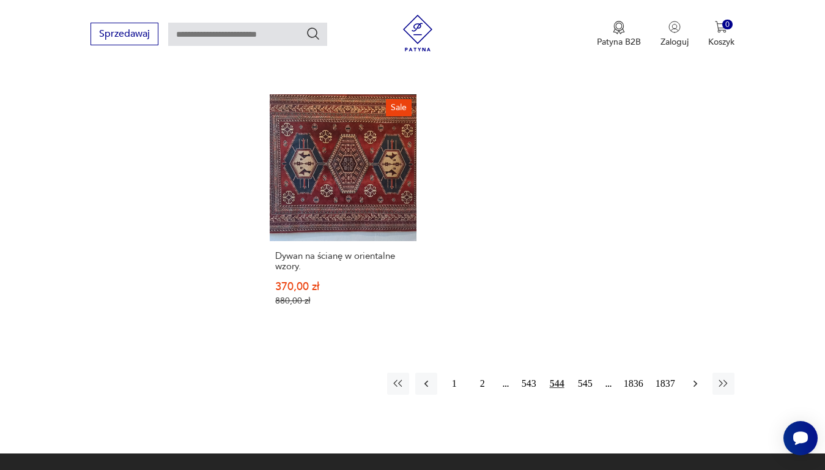
click at [693, 377] on icon "button" at bounding box center [695, 383] width 12 height 12
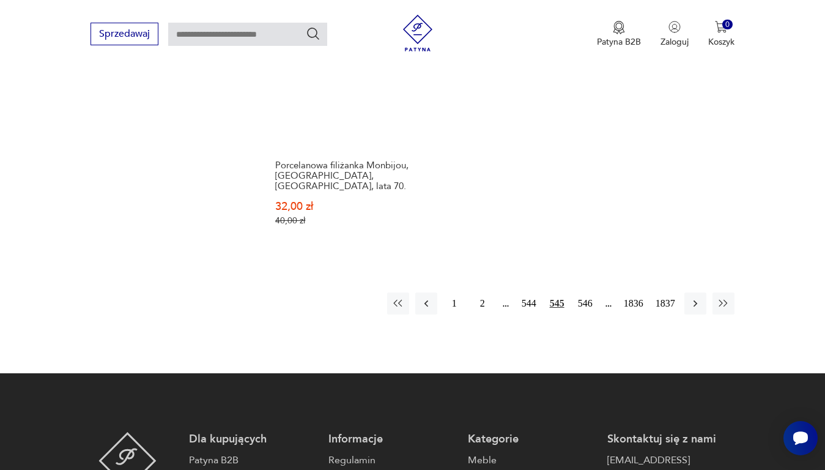
scroll to position [1687, 0]
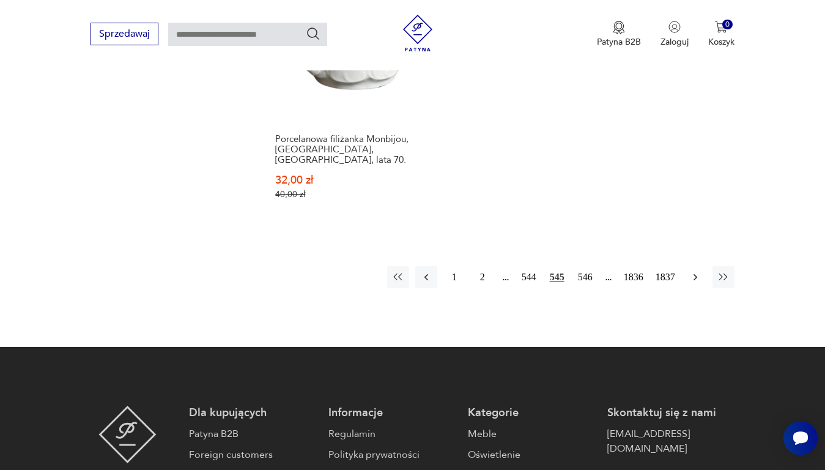
click at [693, 271] on icon "button" at bounding box center [695, 277] width 12 height 12
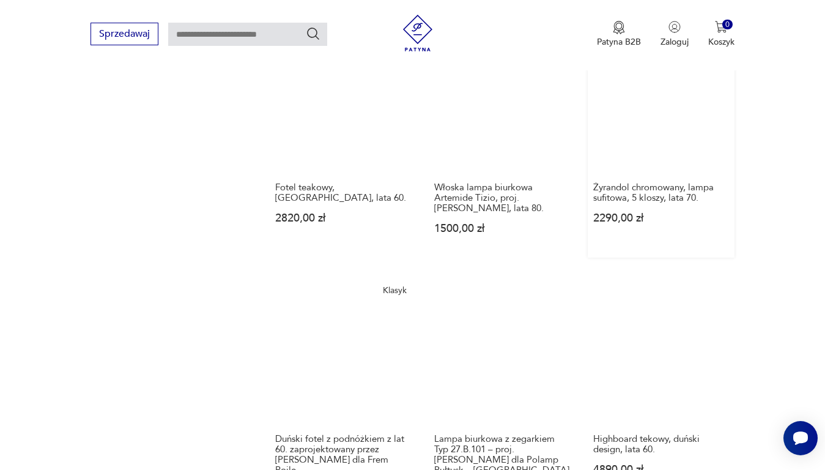
scroll to position [1198, 0]
